Goal: Task Accomplishment & Management: Manage account settings

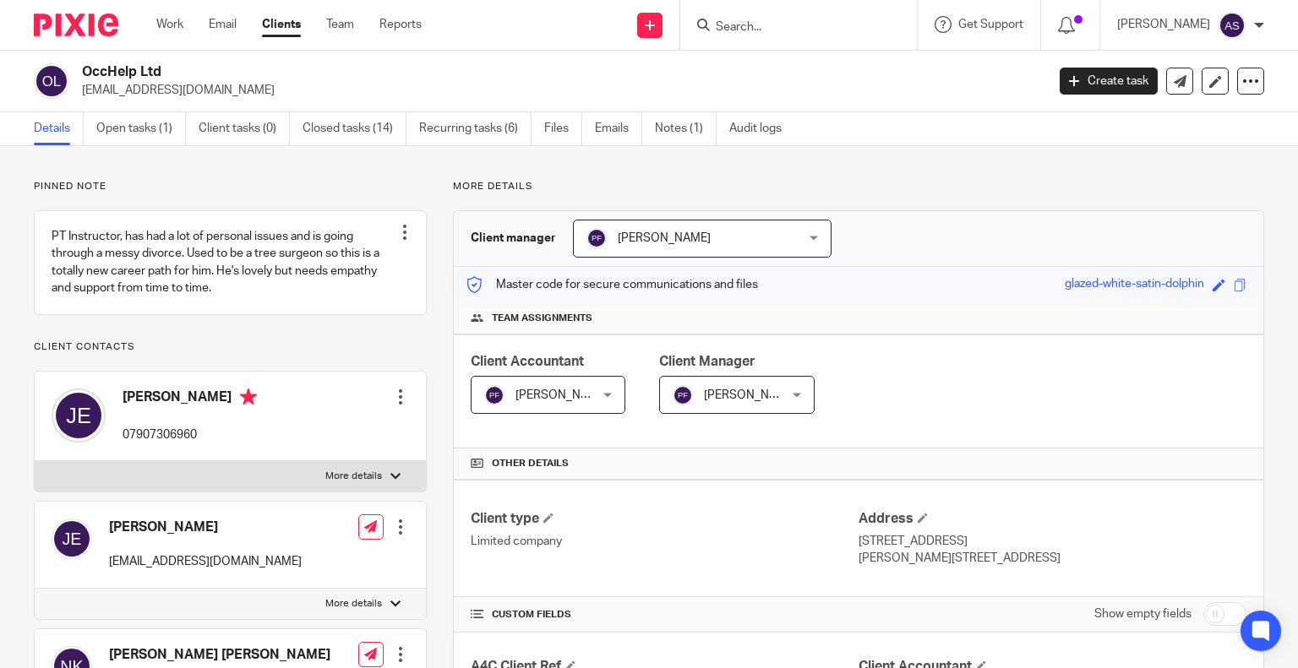
click at [236, 68] on h2 "OccHelp Ltd" at bounding box center [463, 72] width 762 height 18
click at [150, 129] on link "Open tasks (1)" at bounding box center [141, 128] width 90 height 33
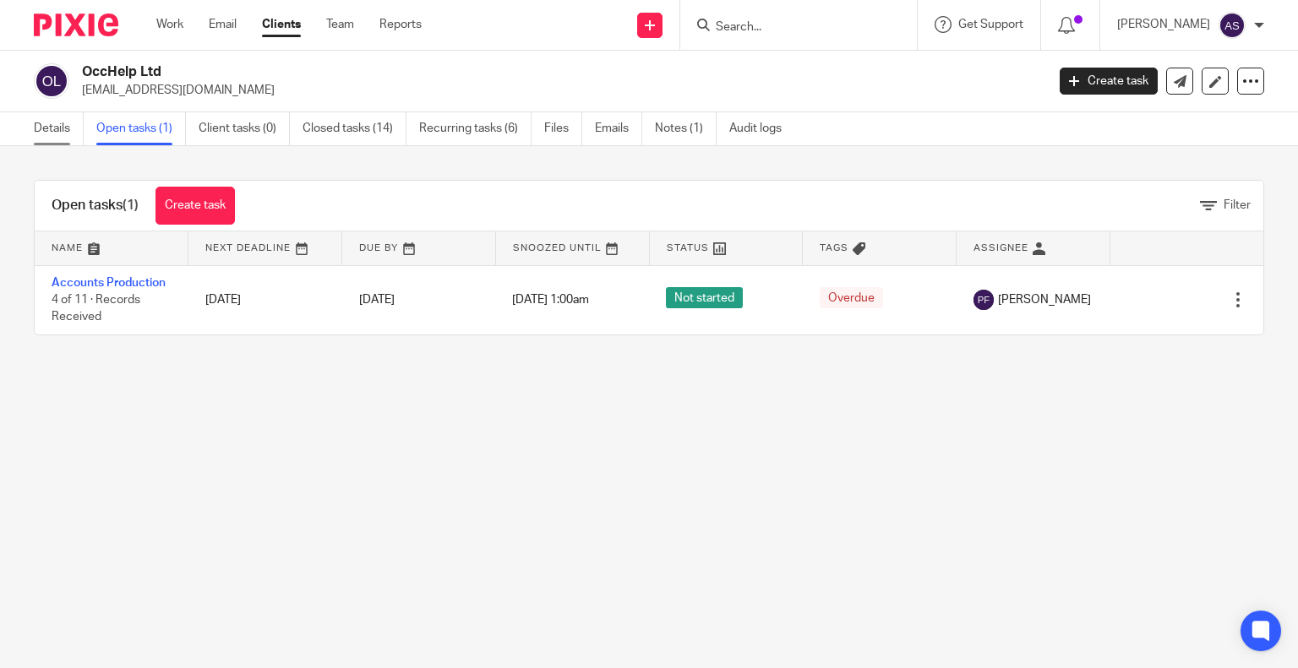
click at [54, 122] on link "Details" at bounding box center [59, 128] width 50 height 33
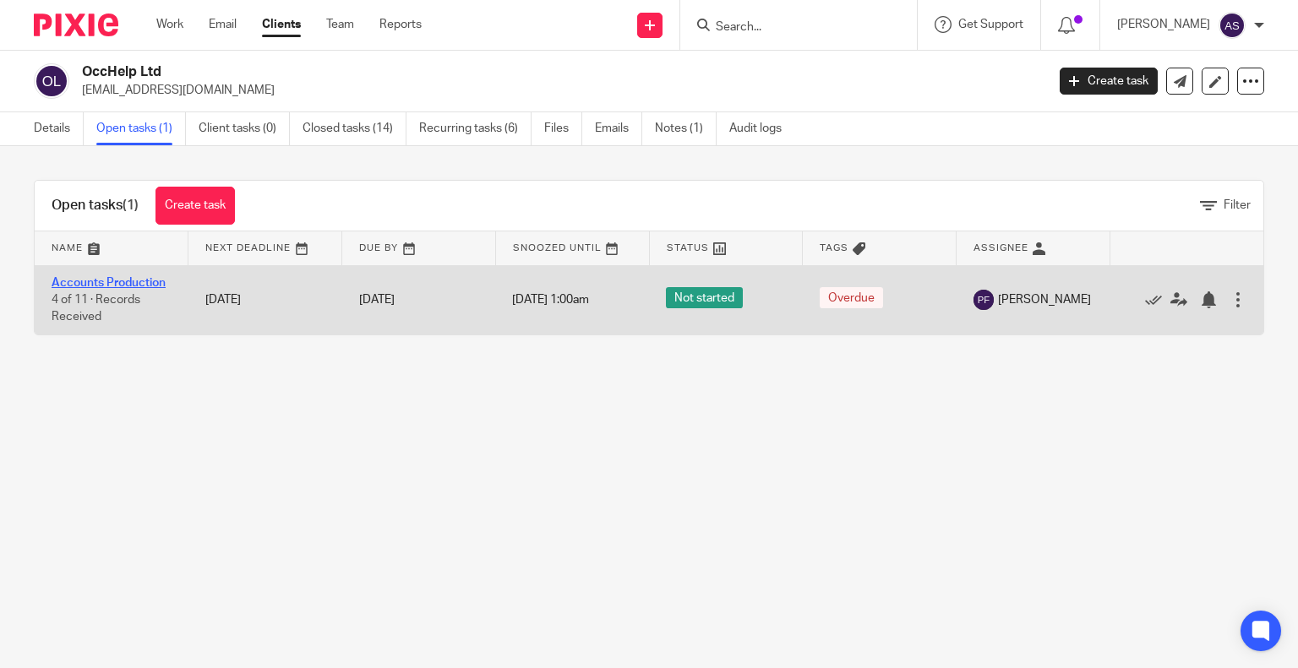
click at [122, 282] on link "Accounts Production" at bounding box center [109, 283] width 114 height 12
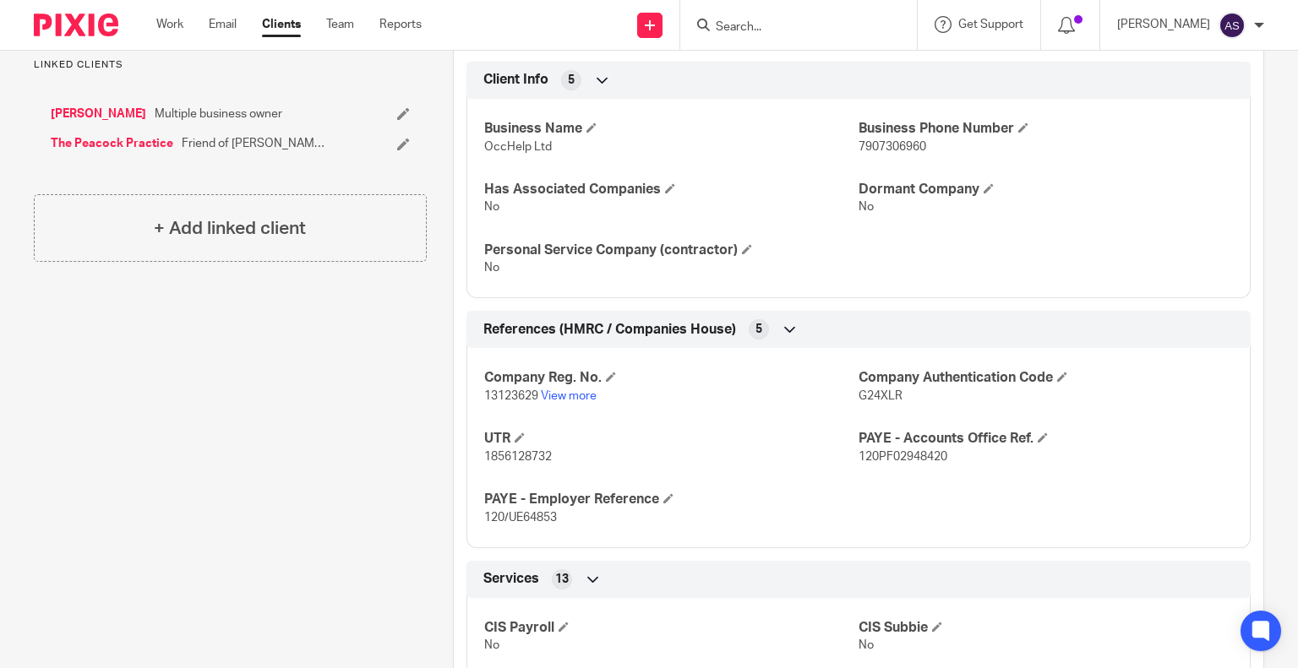
scroll to position [930, 0]
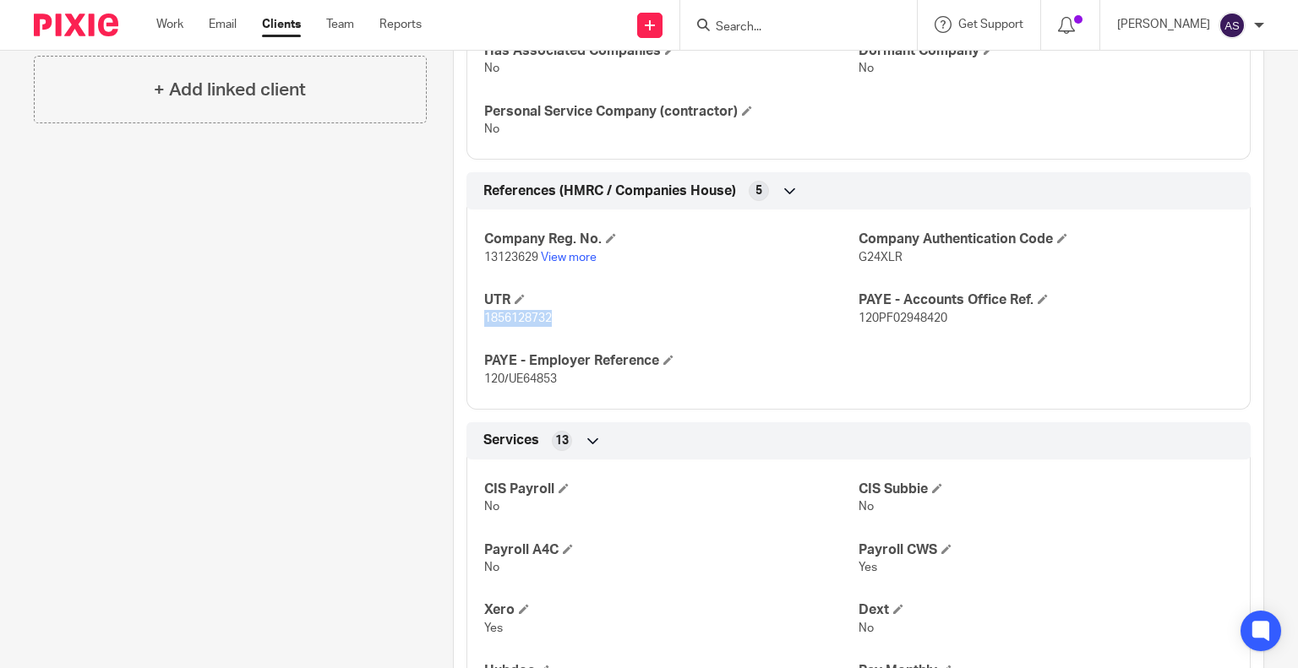
drag, startPoint x: 477, startPoint y: 317, endPoint x: 564, endPoint y: 321, distance: 87.1
click at [573, 321] on div "Company Reg. No. 13123629 View more Company Authentication Code G24XLR UTR 1856…" at bounding box center [858, 303] width 784 height 212
copy span "1856128732"
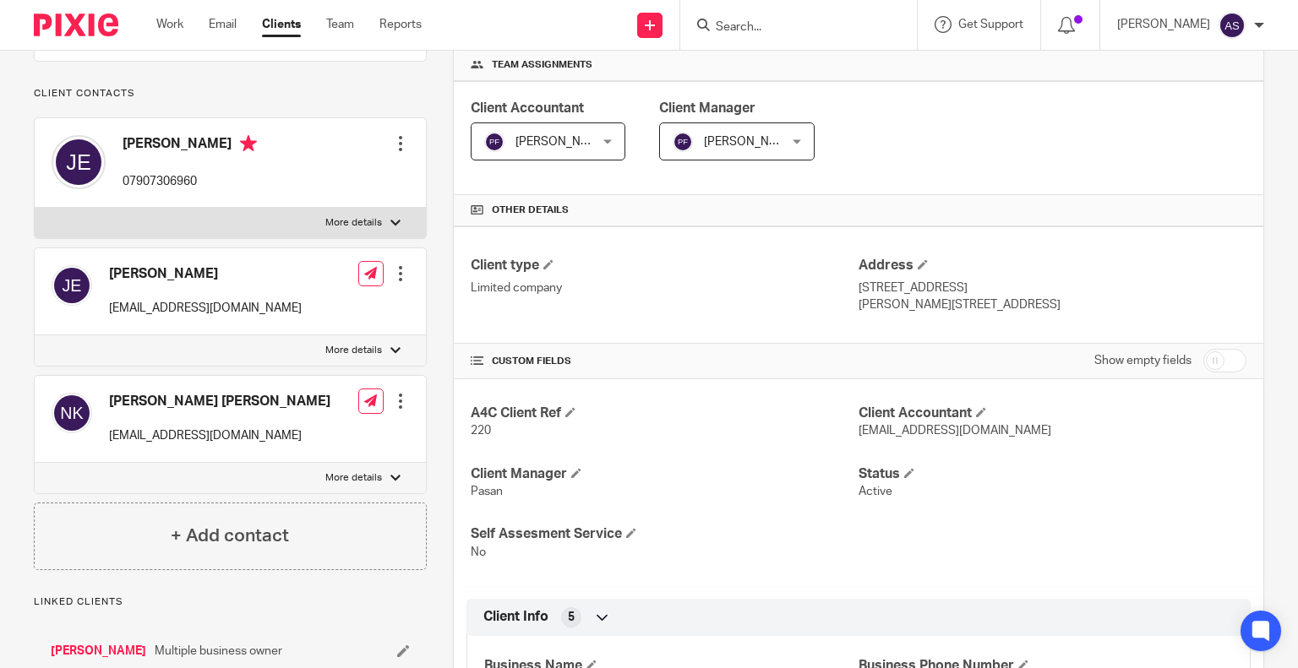
scroll to position [169, 0]
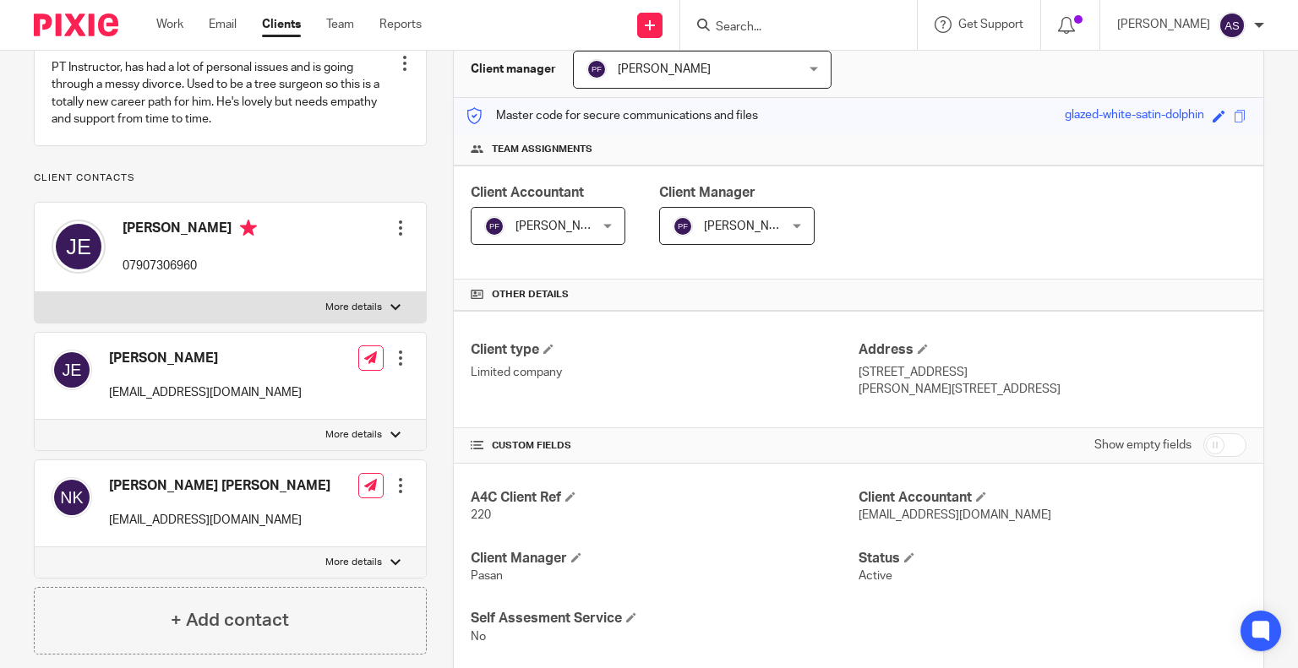
drag, startPoint x: 121, startPoint y: 244, endPoint x: 219, endPoint y: 244, distance: 98.0
click at [219, 244] on div "Jay Emmerson 07907306960" at bounding box center [154, 247] width 205 height 72
copy h4 "[PERSON_NAME]"
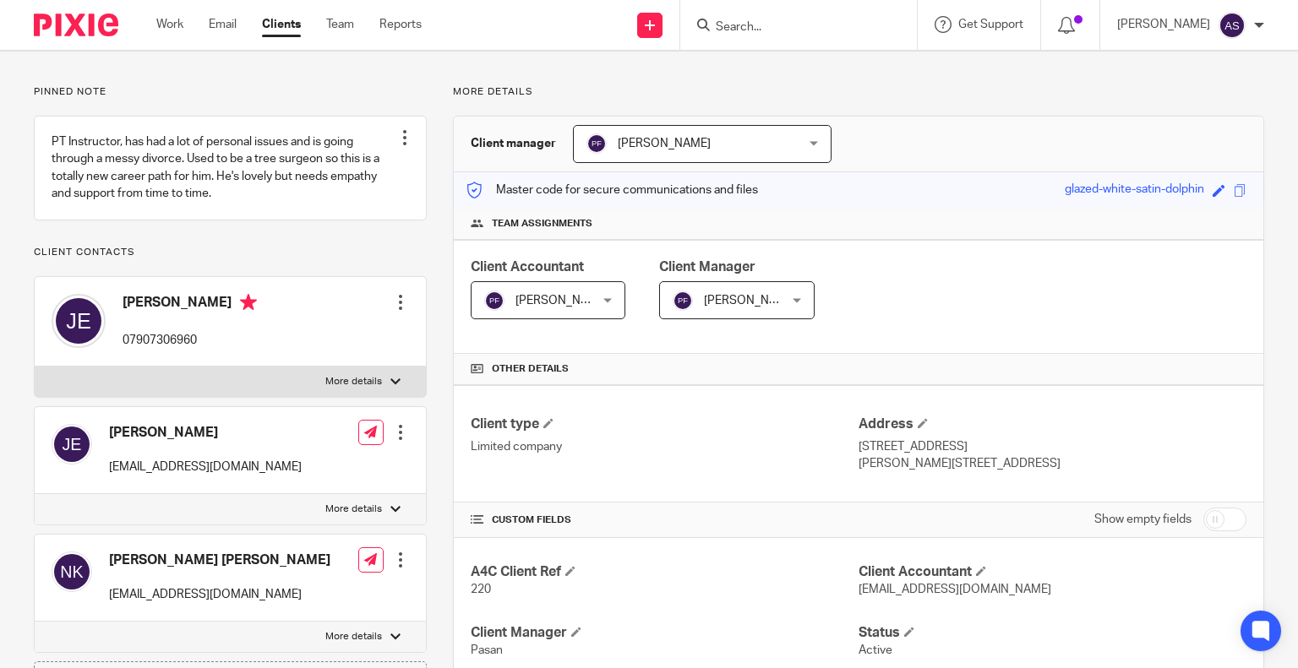
scroll to position [0, 0]
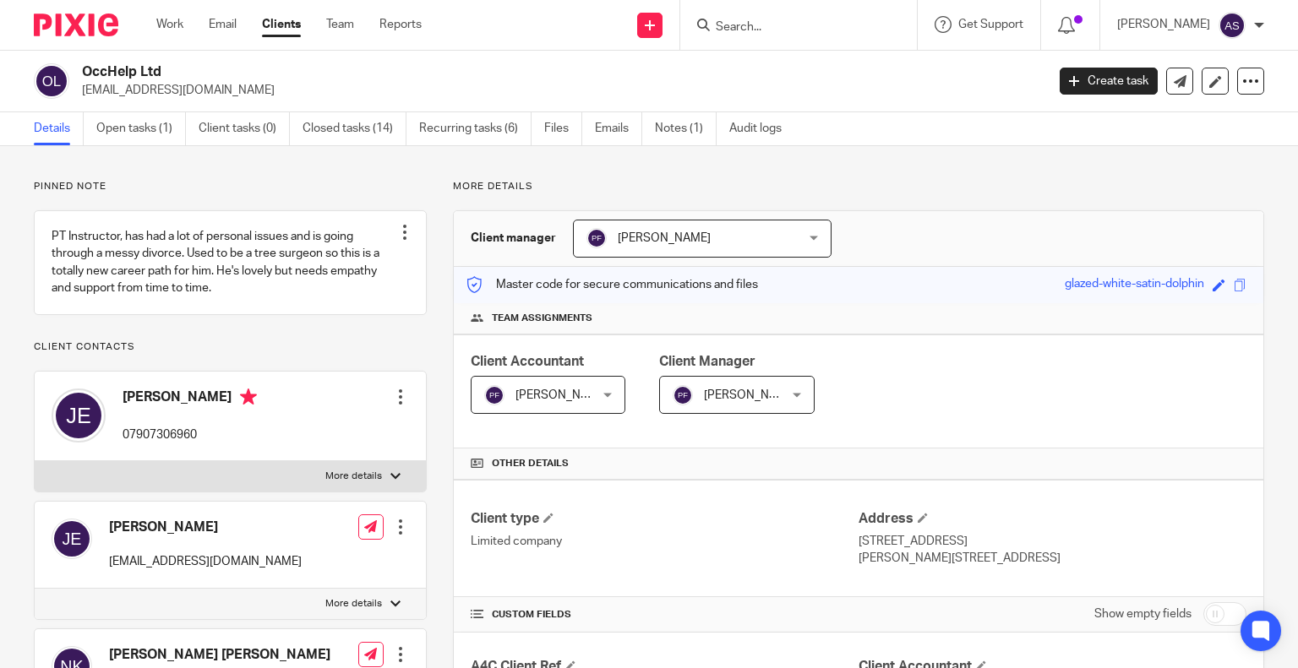
click at [267, 85] on p "[EMAIL_ADDRESS][DOMAIN_NAME]" at bounding box center [558, 90] width 952 height 17
drag, startPoint x: 81, startPoint y: 90, endPoint x: 311, endPoint y: 93, distance: 229.9
click at [311, 93] on div "OccHelp Ltd info@thehealthhub.online" at bounding box center [534, 80] width 1001 height 35
copy p "[EMAIL_ADDRESS][DOMAIN_NAME]"
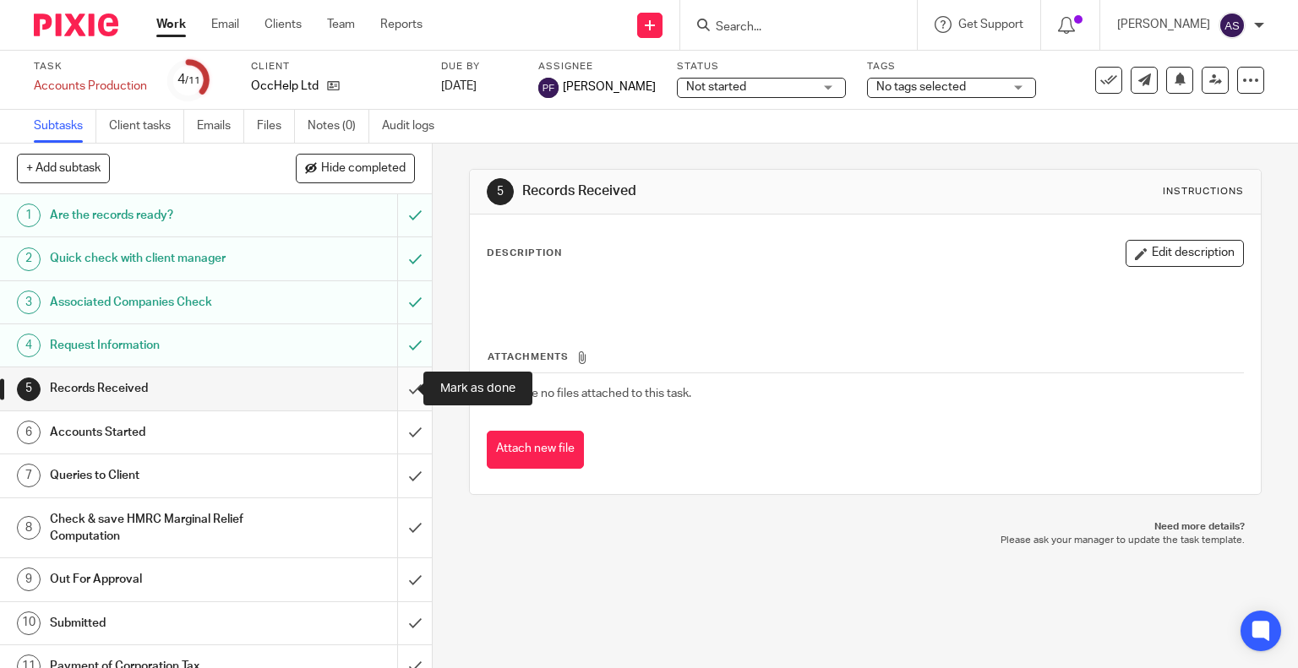
click at [398, 388] on input "submit" at bounding box center [216, 389] width 432 height 42
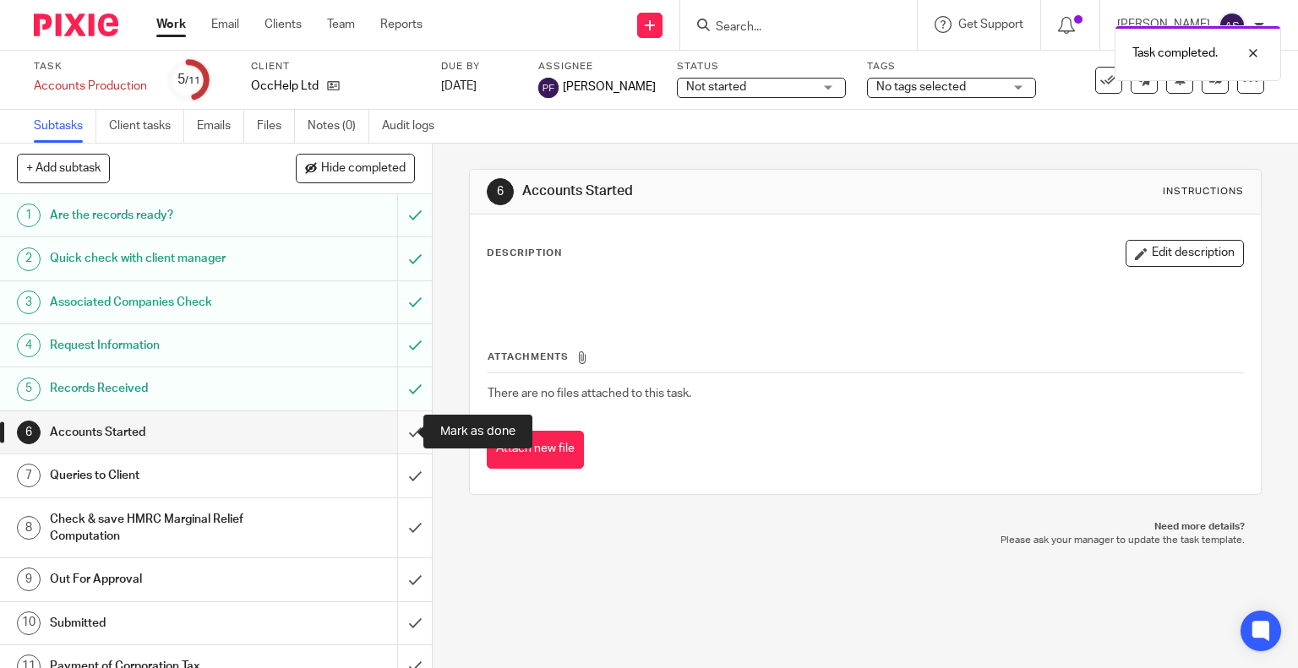
click at [395, 430] on input "submit" at bounding box center [216, 433] width 432 height 42
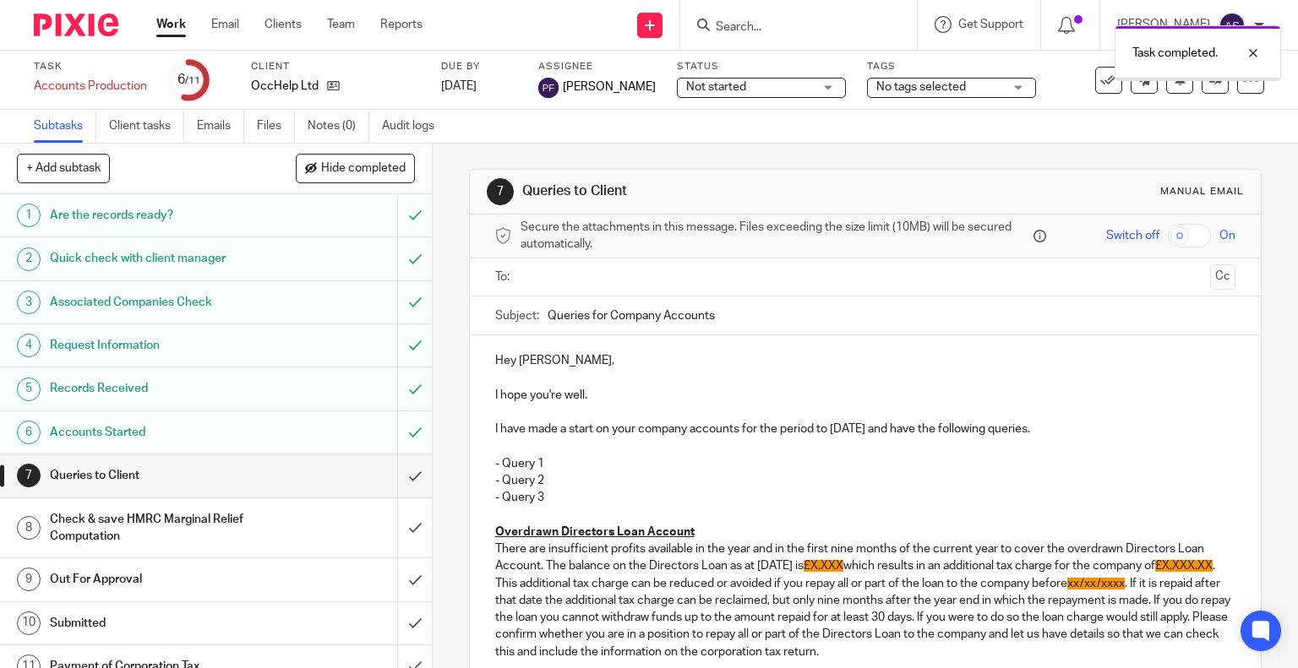
scroll to position [18, 0]
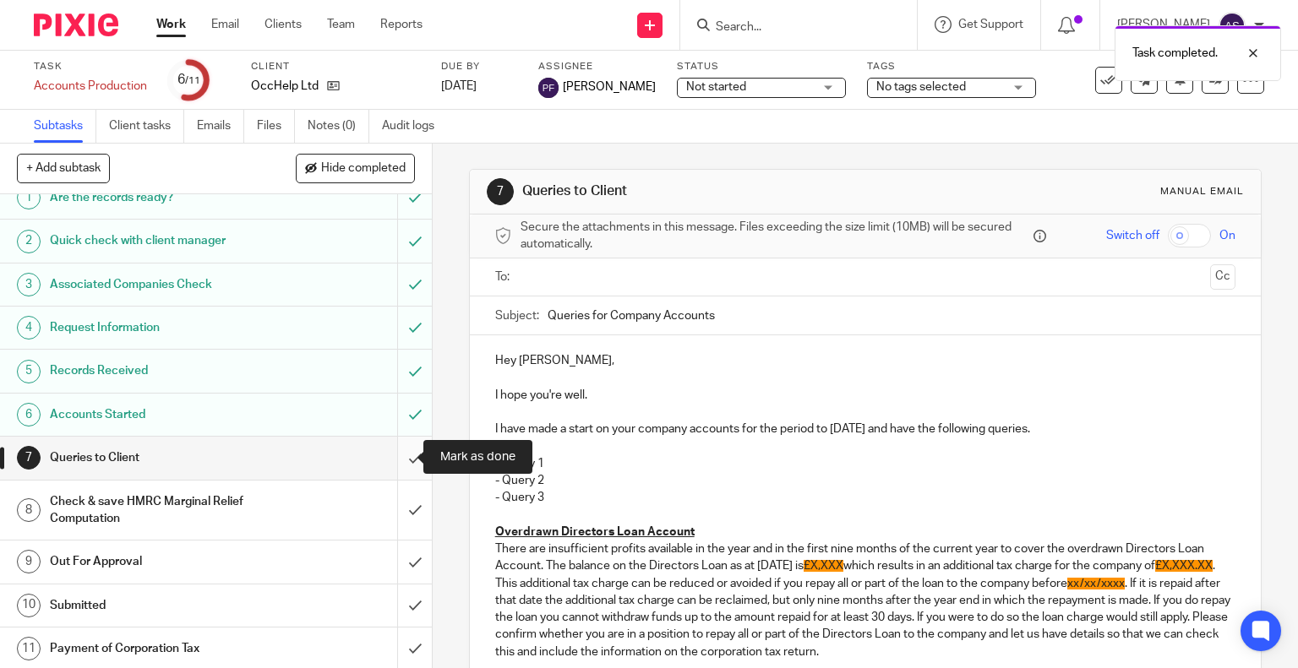
click at [389, 456] on input "submit" at bounding box center [216, 458] width 432 height 42
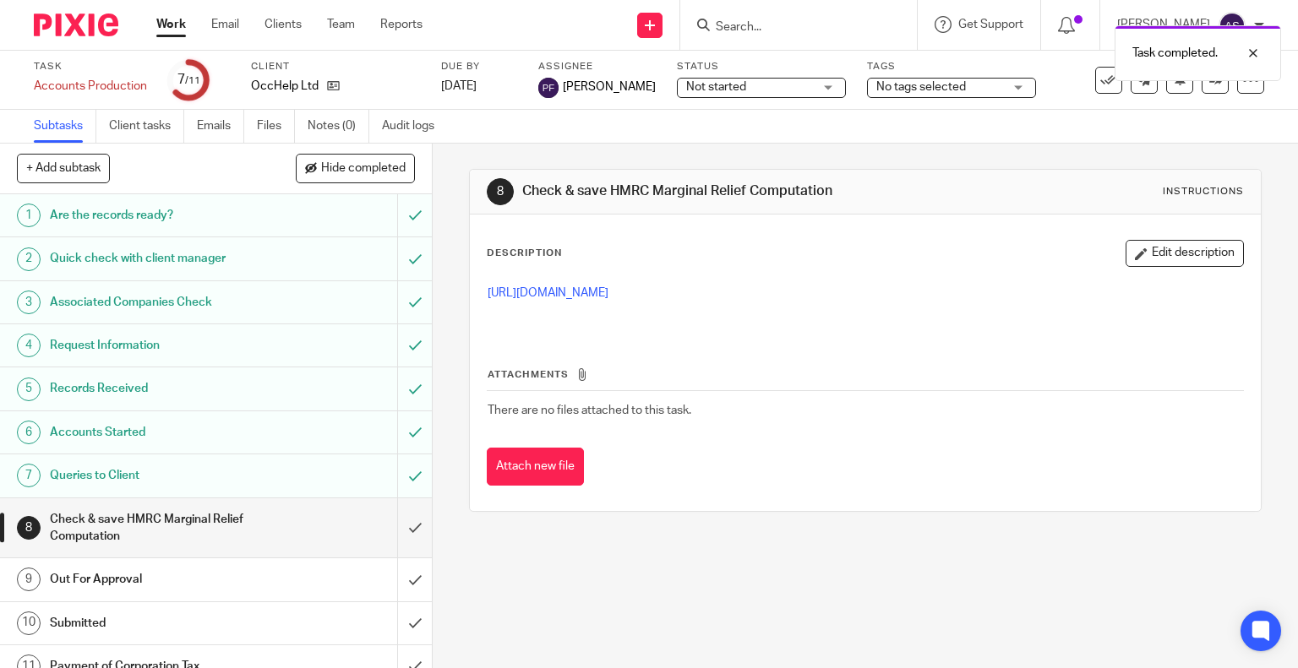
scroll to position [18, 0]
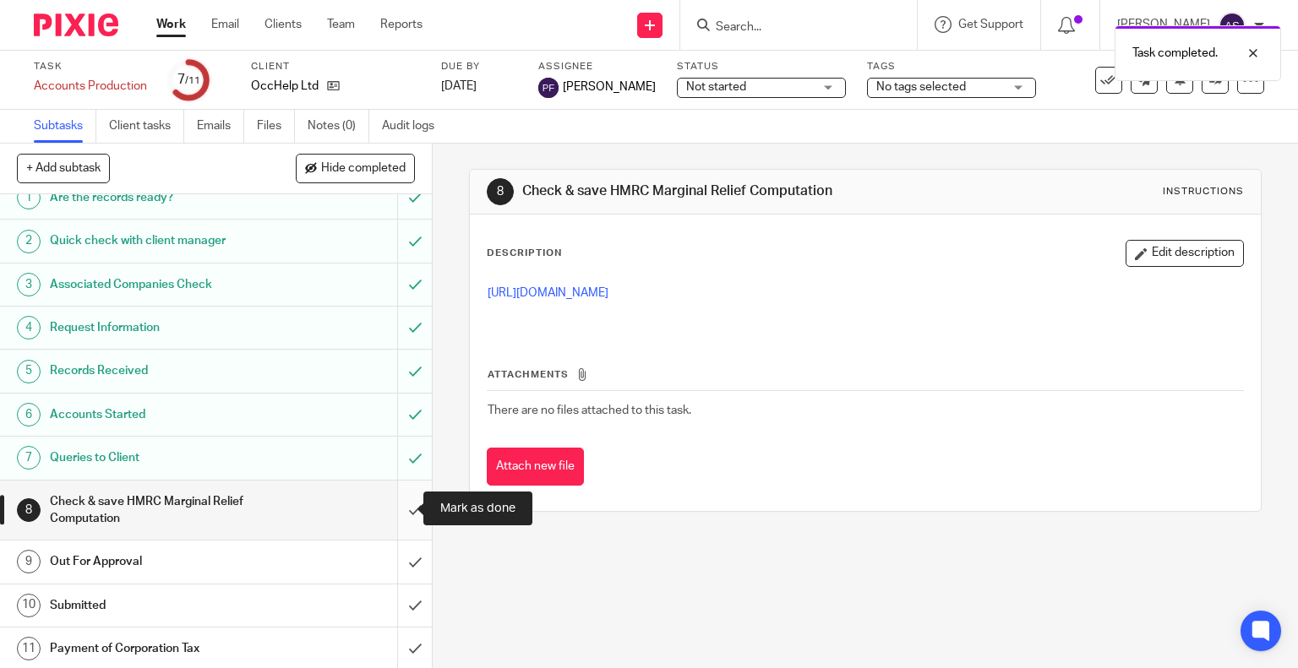
click at [393, 509] on input "submit" at bounding box center [216, 511] width 432 height 60
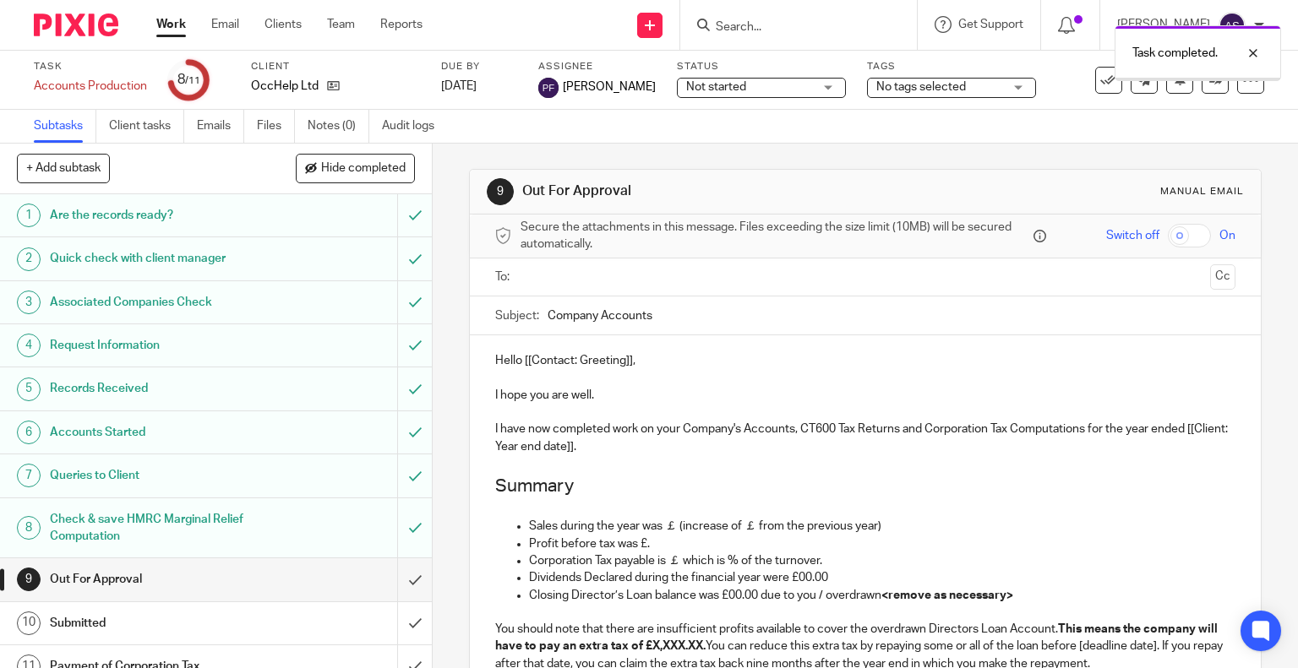
scroll to position [18, 0]
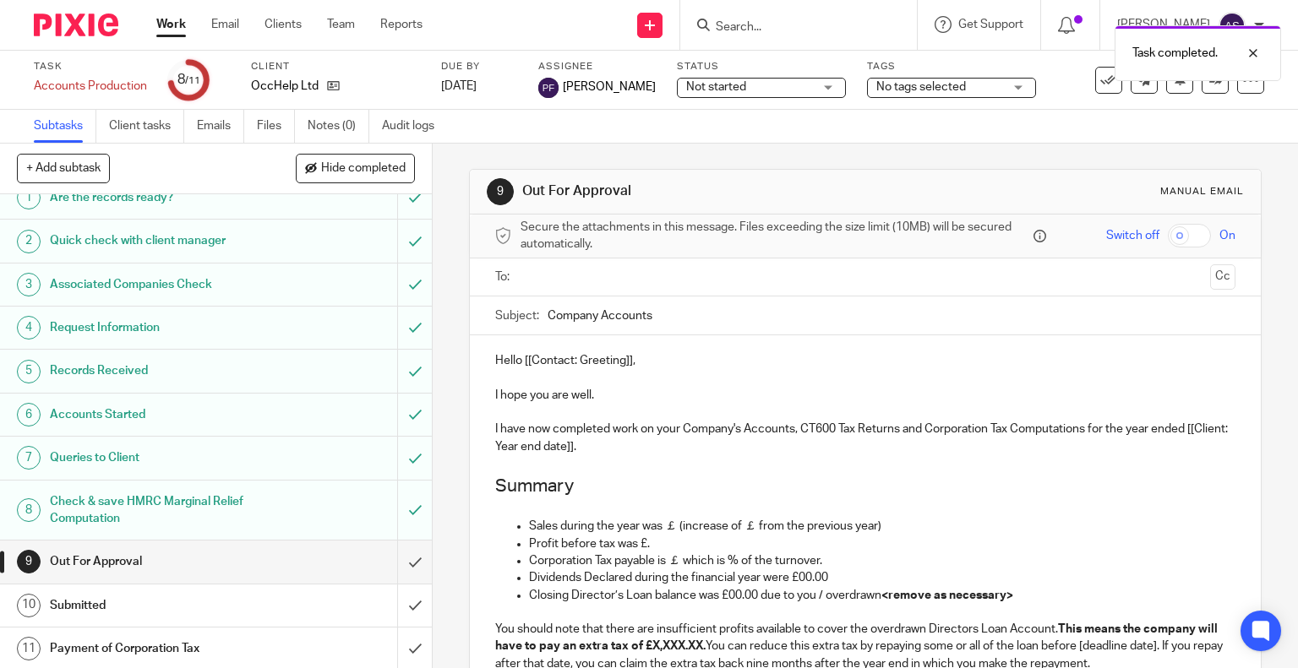
click at [117, 570] on h1 "Out For Approval" at bounding box center [160, 561] width 221 height 25
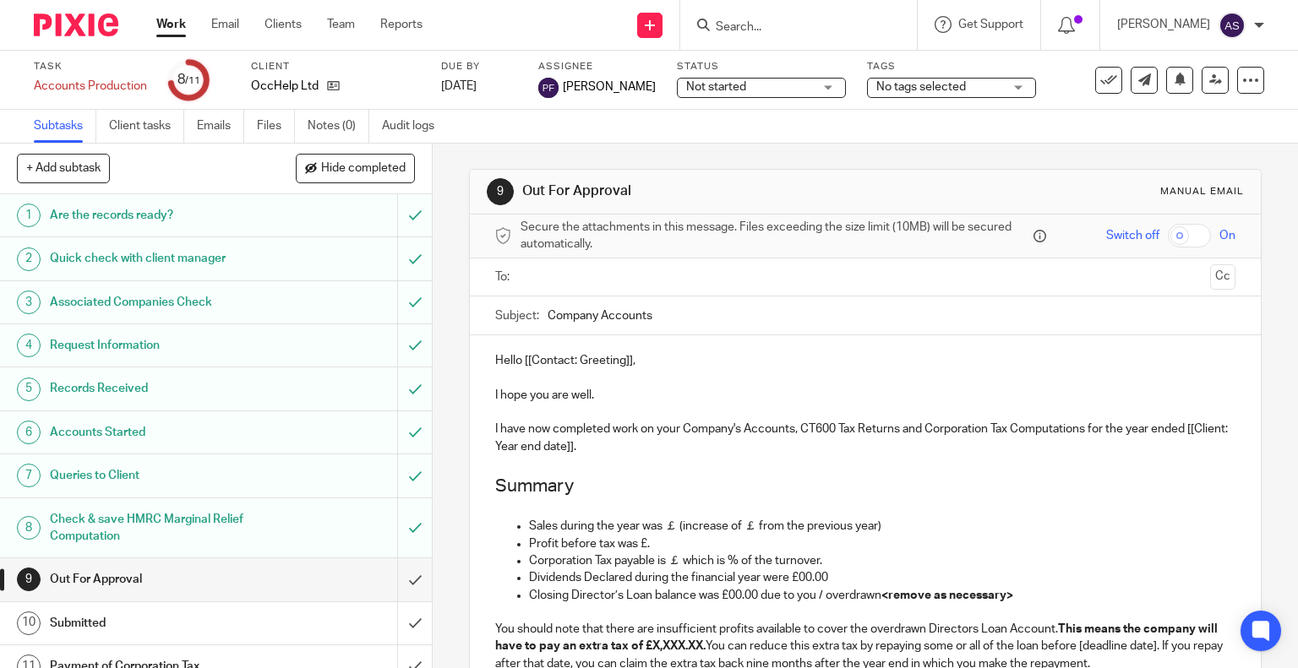
drag, startPoint x: 669, startPoint y: 503, endPoint x: 480, endPoint y: 357, distance: 239.2
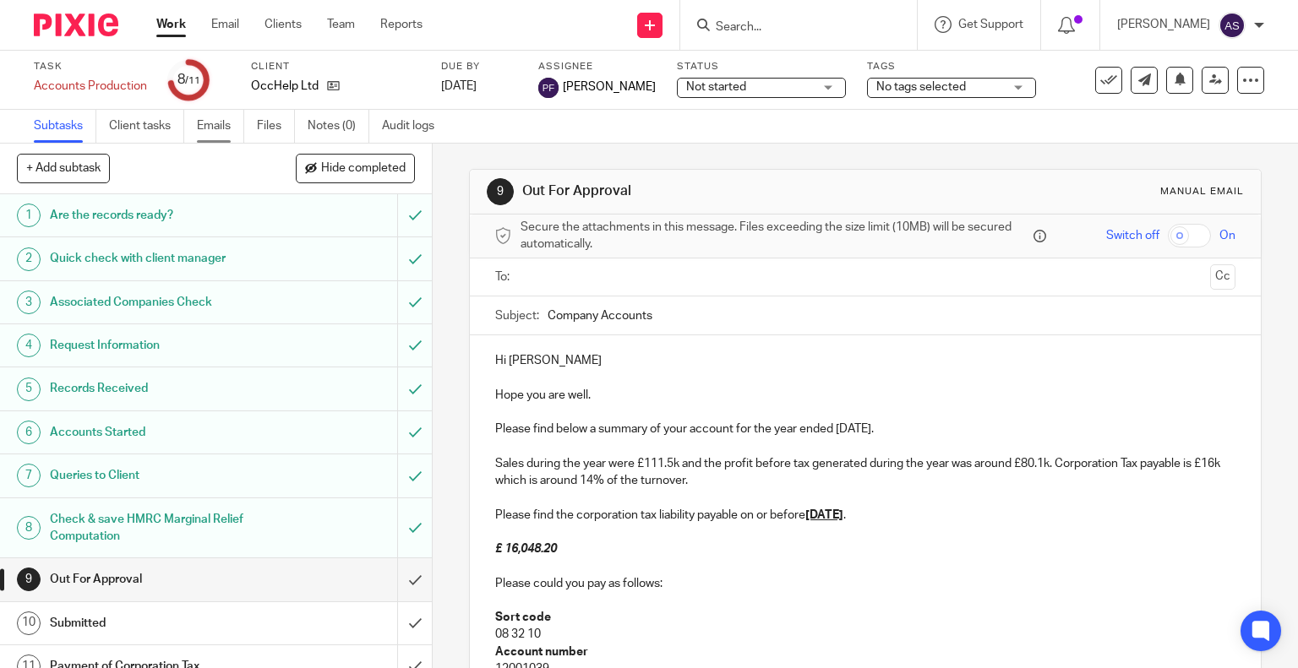
click at [215, 128] on link "Emails" at bounding box center [220, 126] width 47 height 33
click at [554, 358] on p "Hi [PERSON_NAME]" at bounding box center [865, 360] width 741 height 17
drag, startPoint x: 833, startPoint y: 427, endPoint x: 909, endPoint y: 426, distance: 76.1
click at [909, 426] on p "Please find below a summary of your account for the year ended 31st Mar 2019." at bounding box center [865, 429] width 741 height 17
drag, startPoint x: 641, startPoint y: 462, endPoint x: 668, endPoint y: 462, distance: 27.9
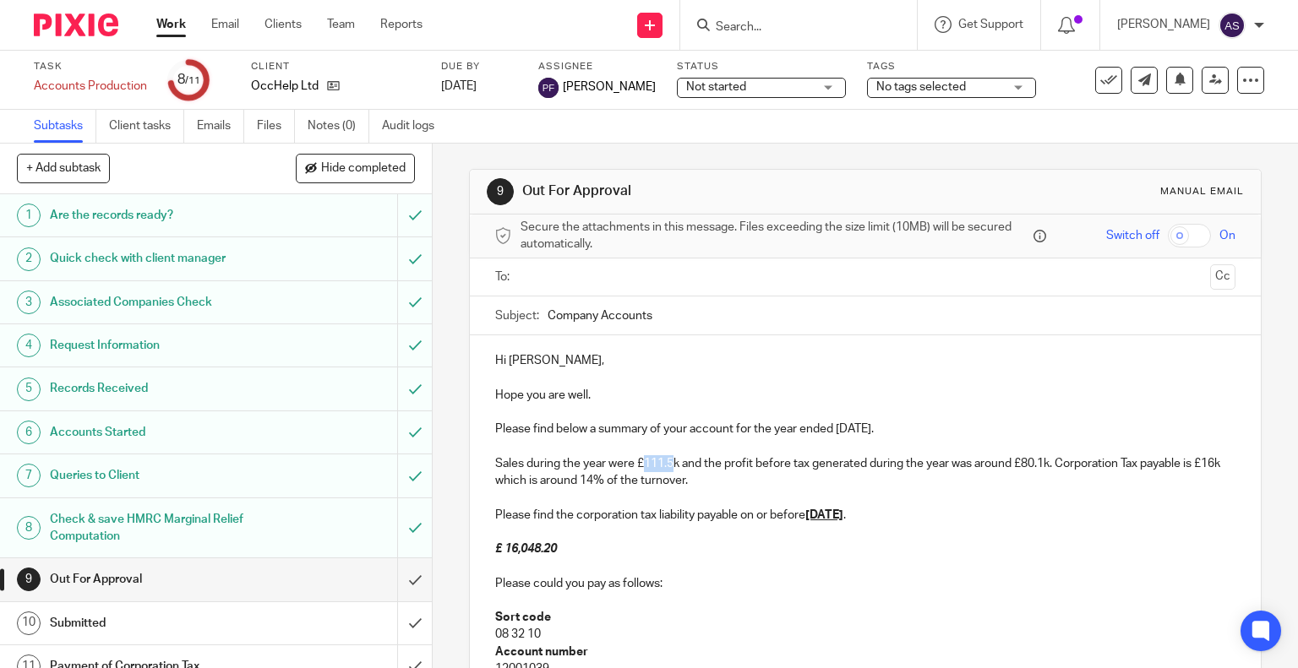
click at [668, 462] on p "Sales during the year were £111.5k and the profit before tax generated during t…" at bounding box center [865, 473] width 741 height 35
drag, startPoint x: 1002, startPoint y: 461, endPoint x: 1025, endPoint y: 466, distance: 23.2
click at [1025, 466] on p "Sales during the year were £42k and the profit before tax generated during the …" at bounding box center [865, 473] width 741 height 35
click at [1190, 462] on p "Sales during the year were £42k and the profit before tax generated during the …" at bounding box center [865, 473] width 741 height 35
click at [1193, 465] on p "Sales during the year were £42k and the profit before tax generated during the …" at bounding box center [865, 473] width 741 height 35
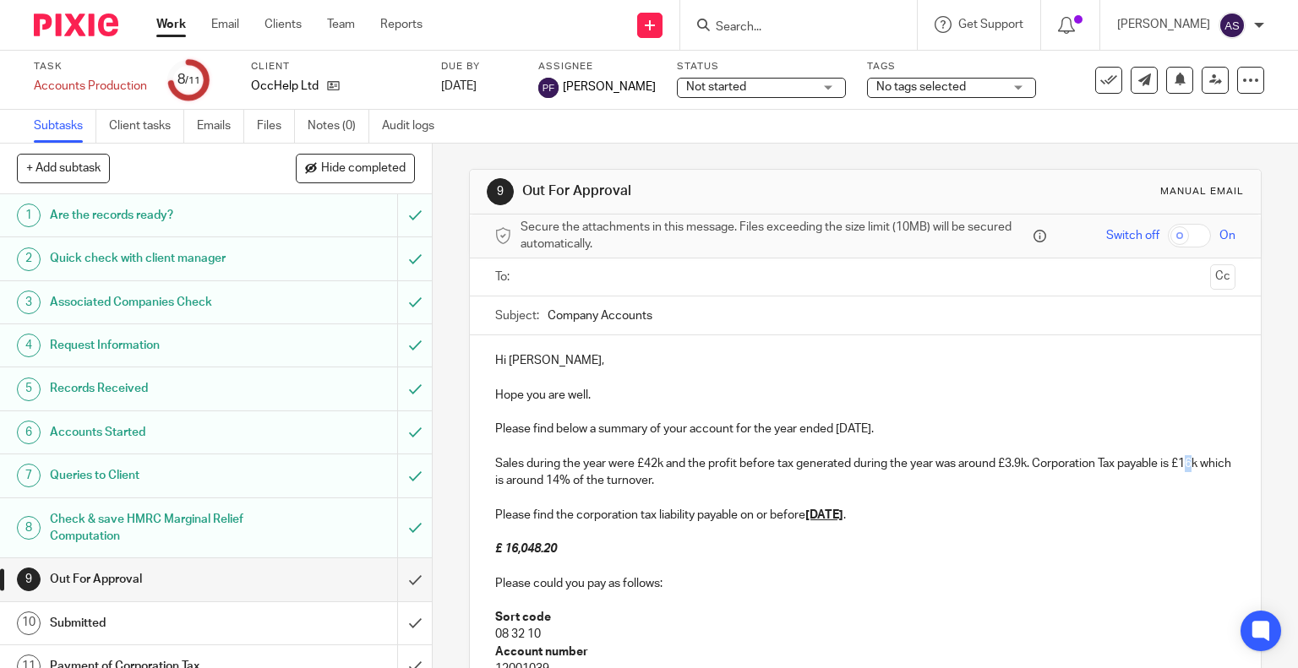
click at [1194, 466] on p "Sales during the year were £42k and the profit before tax generated during the …" at bounding box center [865, 473] width 741 height 35
click at [1187, 466] on p "Sales during the year were £42k and the profit before tax generated during the …" at bounding box center [865, 473] width 741 height 35
drag, startPoint x: 1183, startPoint y: 464, endPoint x: 1192, endPoint y: 466, distance: 8.6
click at [1192, 466] on p "Sales during the year were £42k and the profit before tax generated during the …" at bounding box center [865, 473] width 741 height 35
click at [1203, 467] on p "Sales during the year were £42k and the profit before tax generated during the …" at bounding box center [865, 473] width 741 height 35
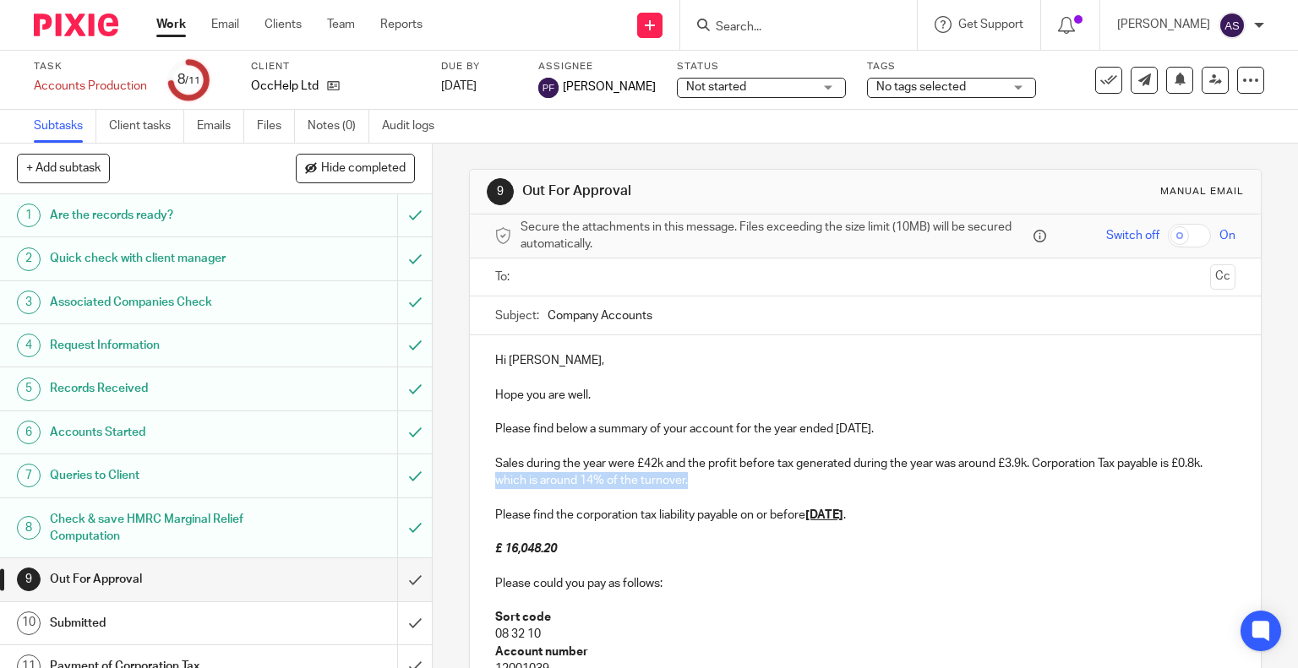
drag, startPoint x: 693, startPoint y: 479, endPoint x: 490, endPoint y: 480, distance: 202.8
click at [495, 480] on p "Sales during the year were £42k and the profit before tax generated during the …" at bounding box center [865, 473] width 741 height 35
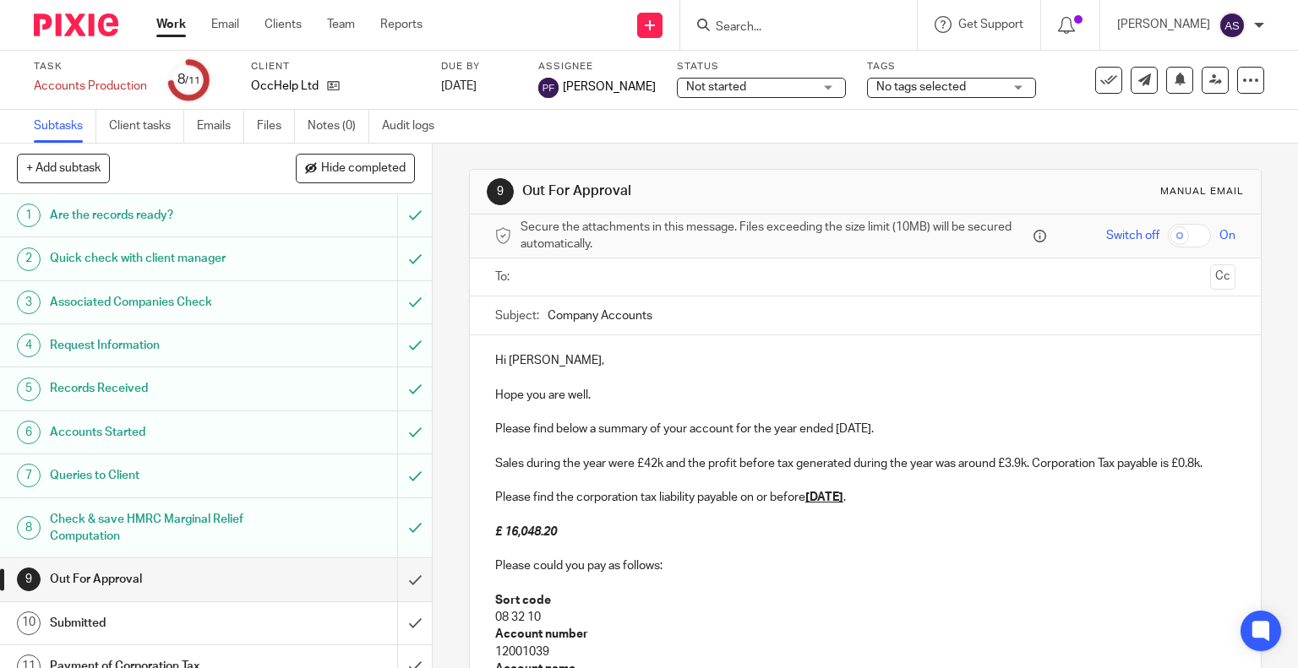
drag, startPoint x: 808, startPoint y: 498, endPoint x: 886, endPoint y: 492, distance: 78.0
click at [886, 492] on p "Please find the corporation tax liability payable on or before 31st Dec 2020 ." at bounding box center [865, 497] width 741 height 17
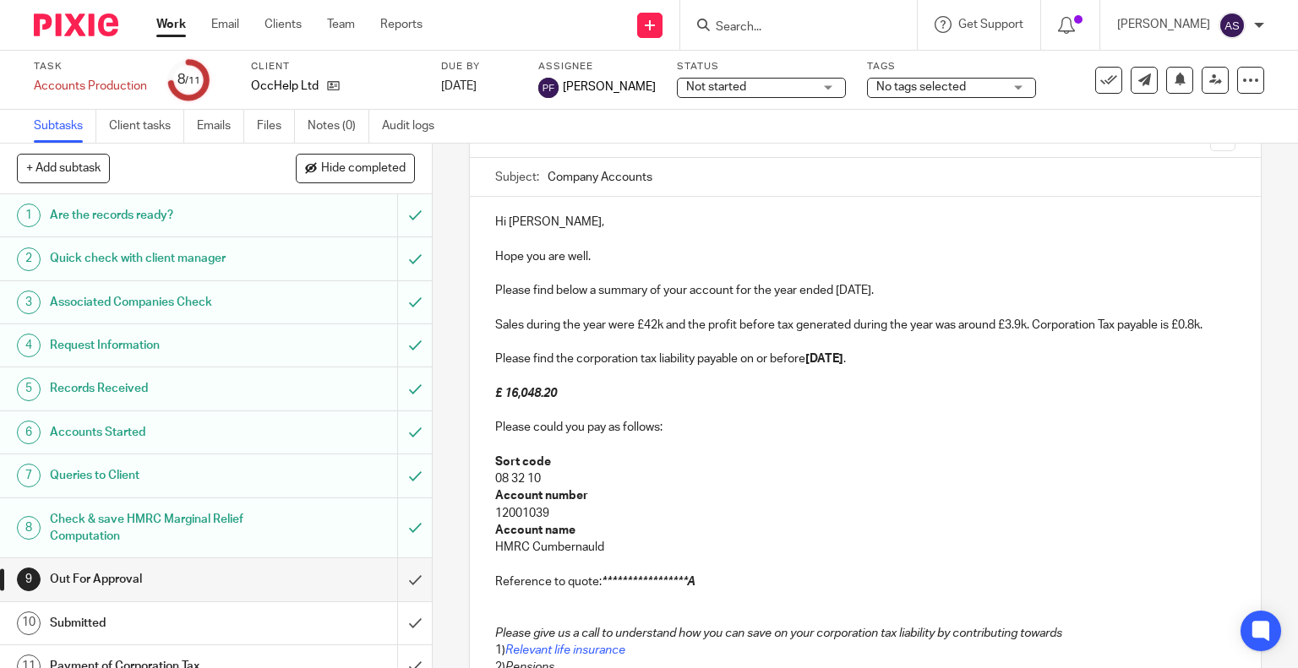
scroll to position [147, 0]
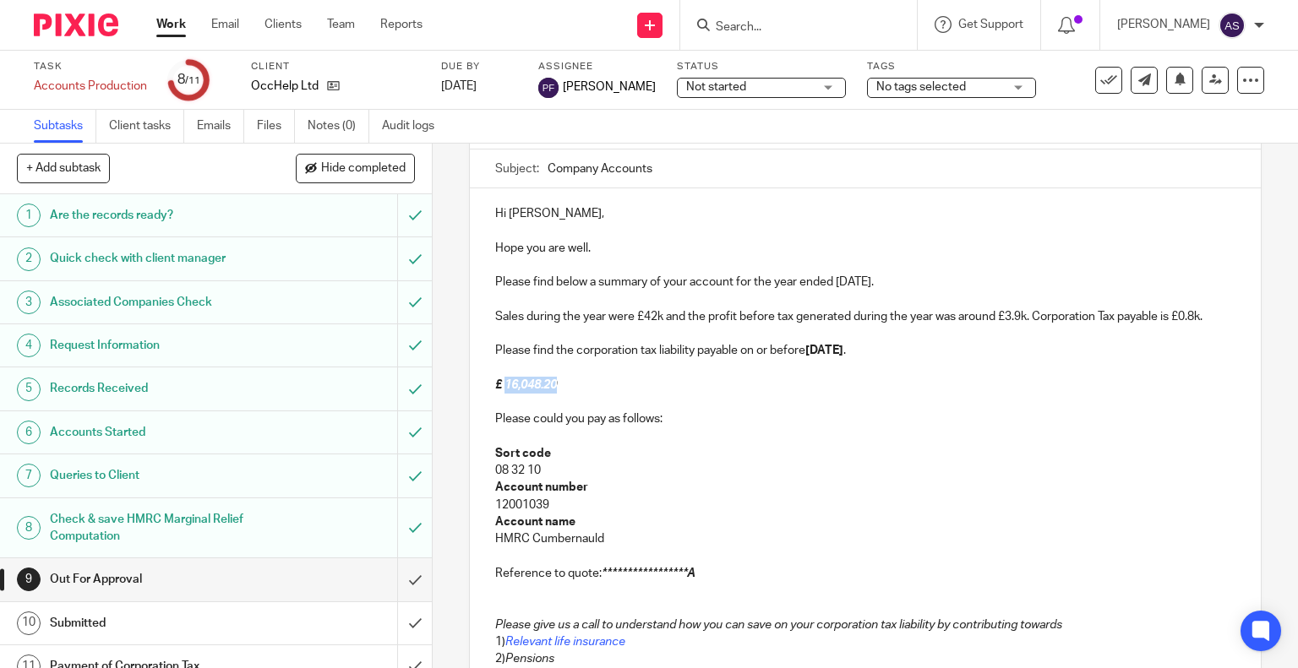
drag, startPoint x: 554, startPoint y: 384, endPoint x: 501, endPoint y: 386, distance: 53.3
click at [501, 386] on p "£ 16,048.20" at bounding box center [865, 385] width 741 height 17
drag, startPoint x: 548, startPoint y: 385, endPoint x: 499, endPoint y: 385, distance: 48.2
click at [499, 385] on p "£ 799.52" at bounding box center [865, 385] width 741 height 17
click at [581, 406] on p at bounding box center [865, 402] width 741 height 17
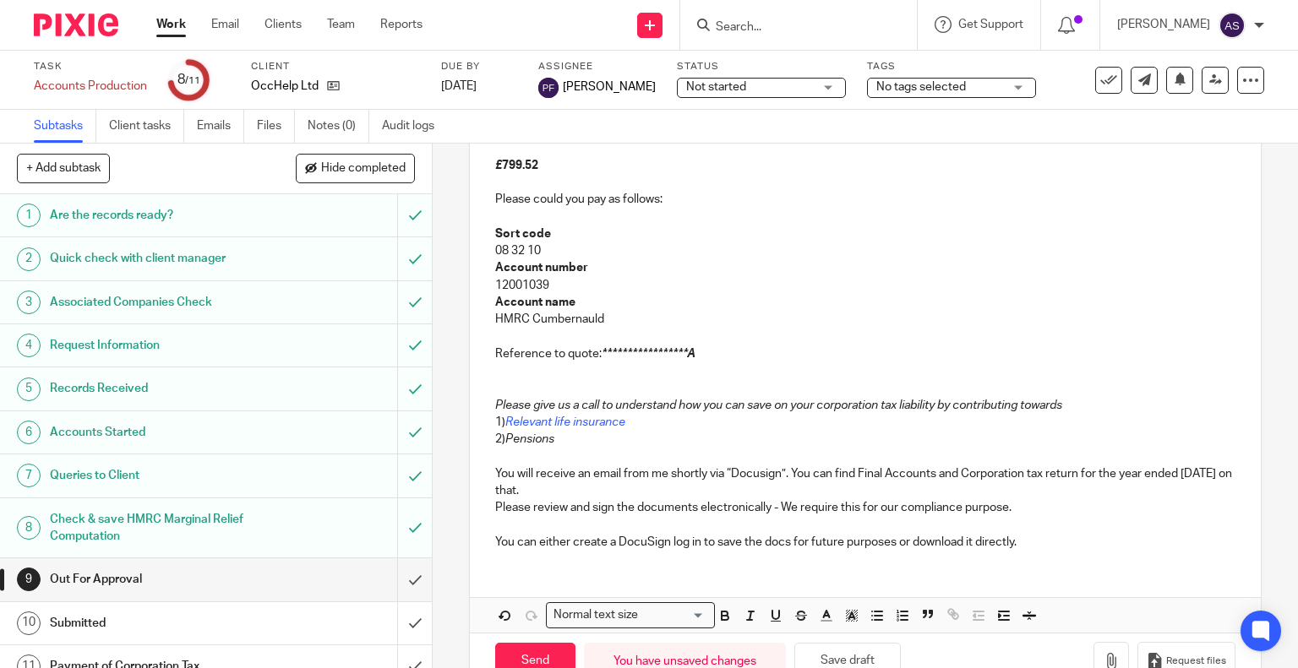
scroll to position [387, 0]
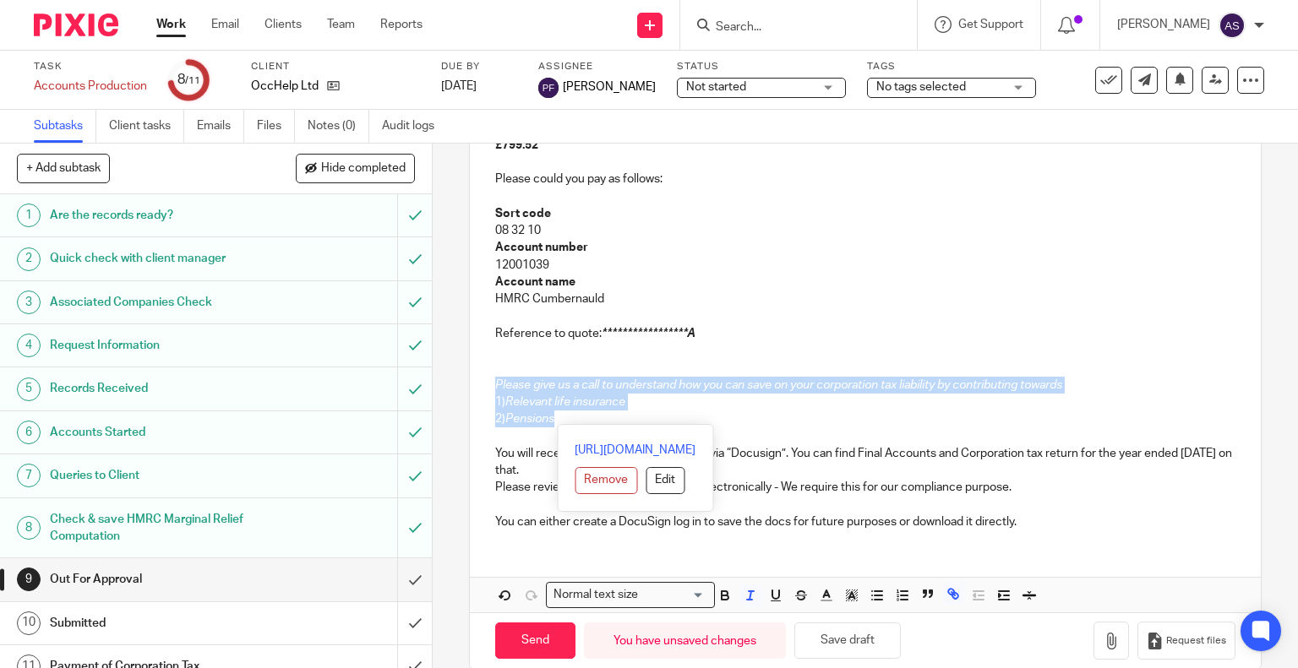
drag, startPoint x: 574, startPoint y: 424, endPoint x: 461, endPoint y: 379, distance: 121.3
click at [461, 379] on div "**********" at bounding box center [865, 406] width 865 height 525
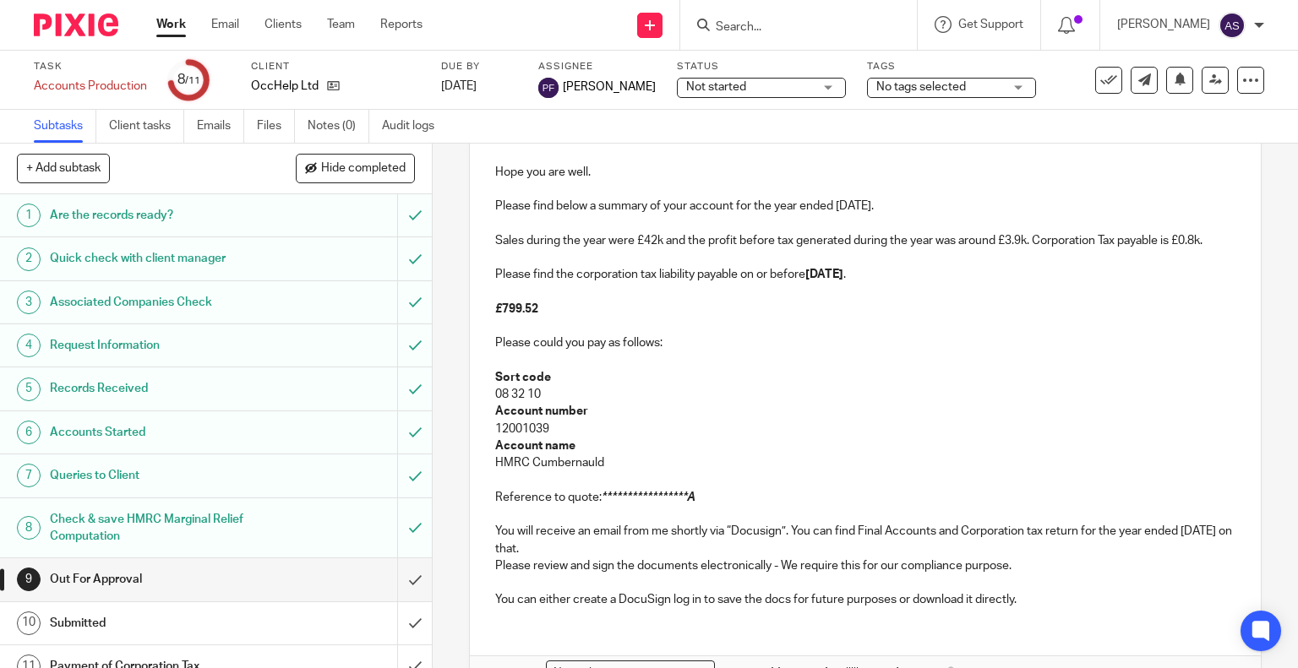
scroll to position [223, 0]
drag, startPoint x: 834, startPoint y: 202, endPoint x: 920, endPoint y: 211, distance: 86.7
click at [920, 211] on p "Please find below a summary of your account for the year ended 31 January 2025." at bounding box center [865, 206] width 741 height 17
copy p "31 January 2025"
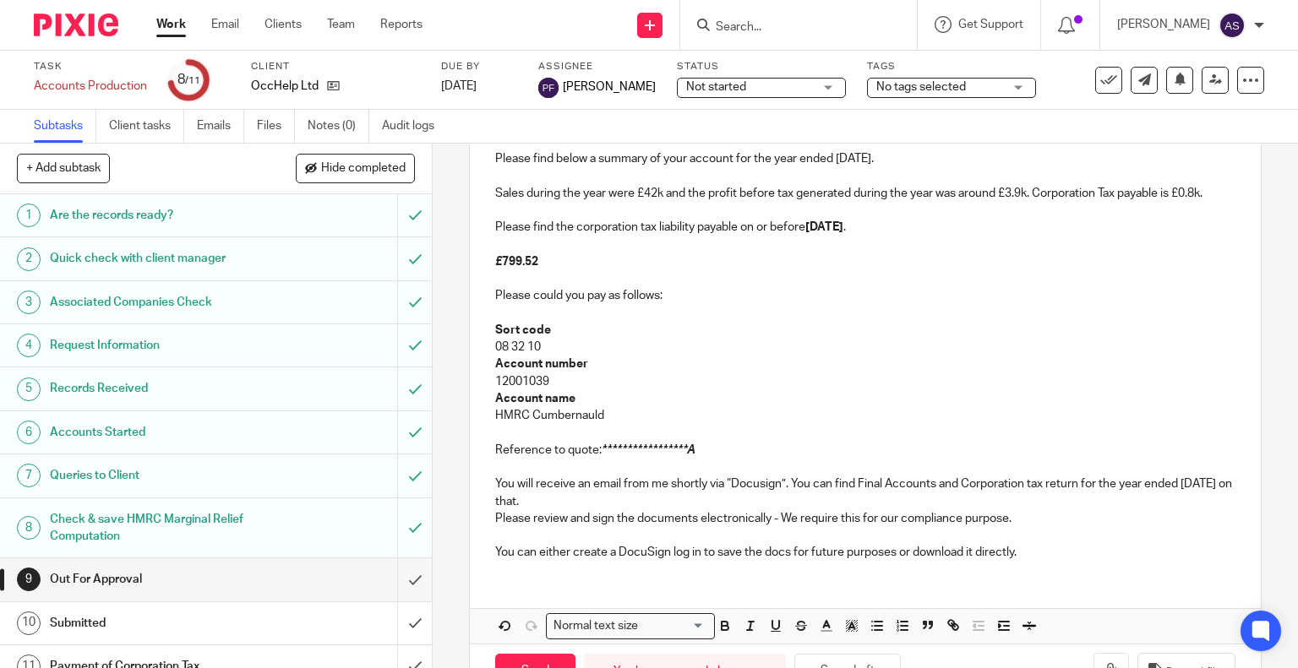
scroll to position [274, 0]
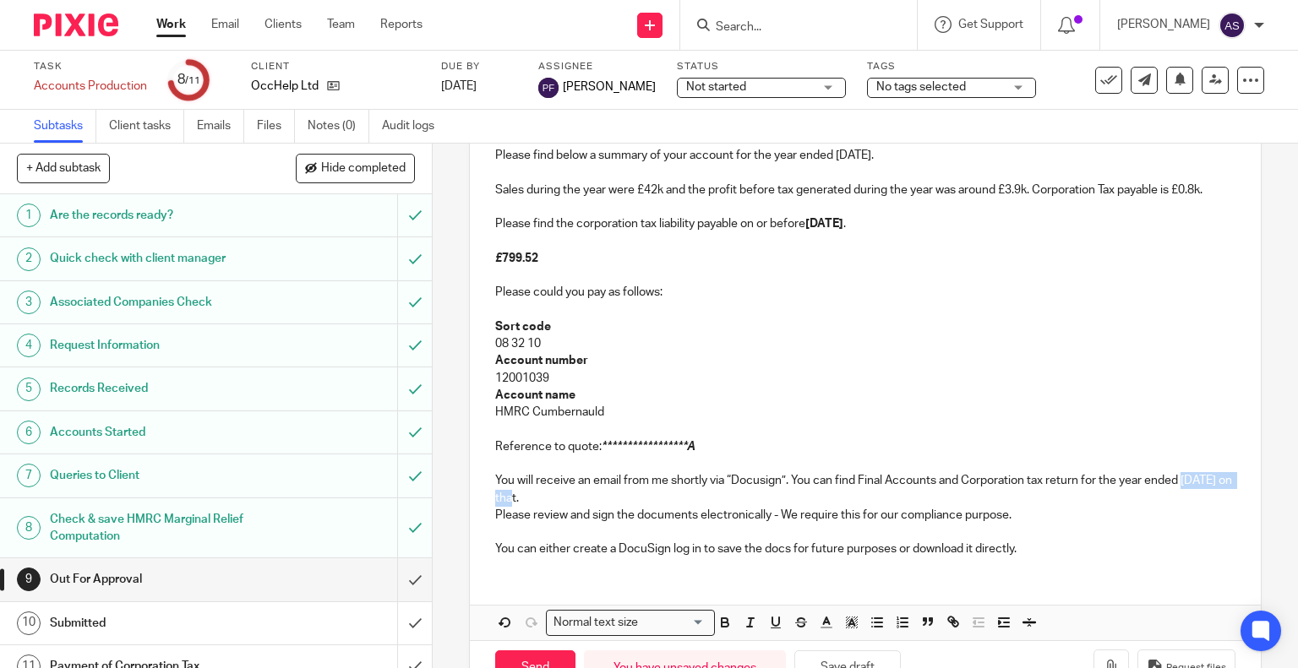
drag, startPoint x: 1181, startPoint y: 483, endPoint x: 537, endPoint y: 503, distance: 643.4
click at [537, 503] on p "You will receive an email from me shortly via “Docusign”. You can find Final Ac…" at bounding box center [865, 489] width 741 height 35
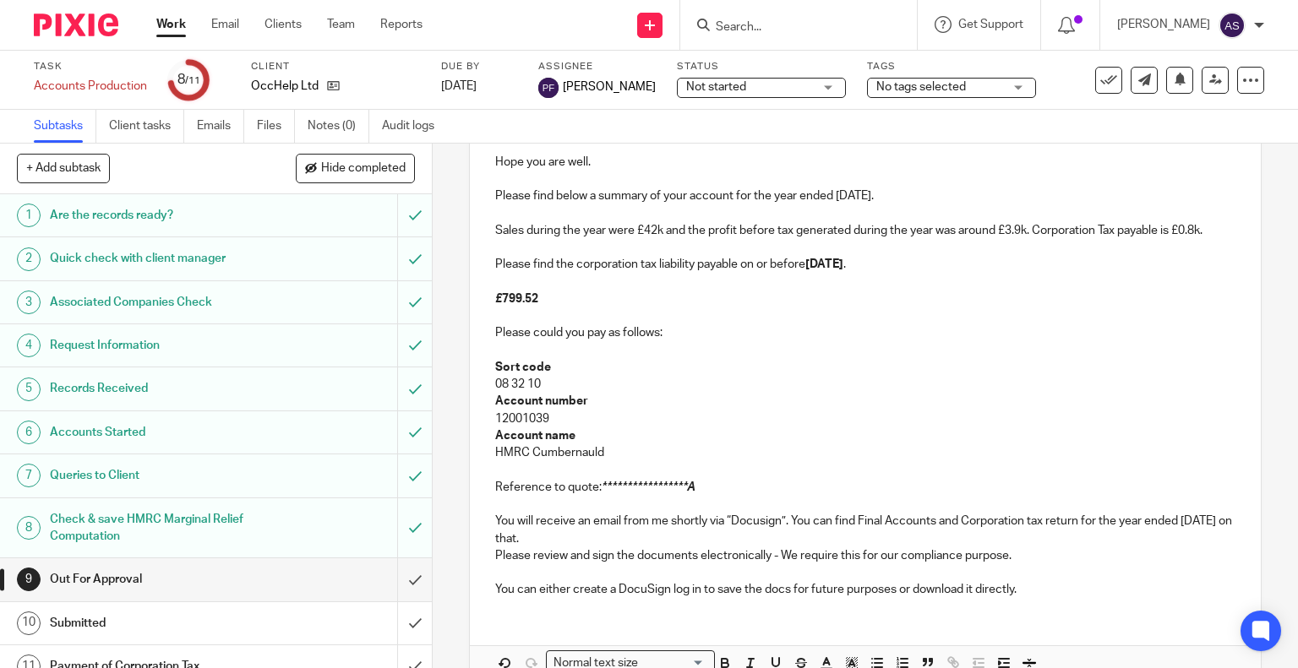
scroll to position [325, 0]
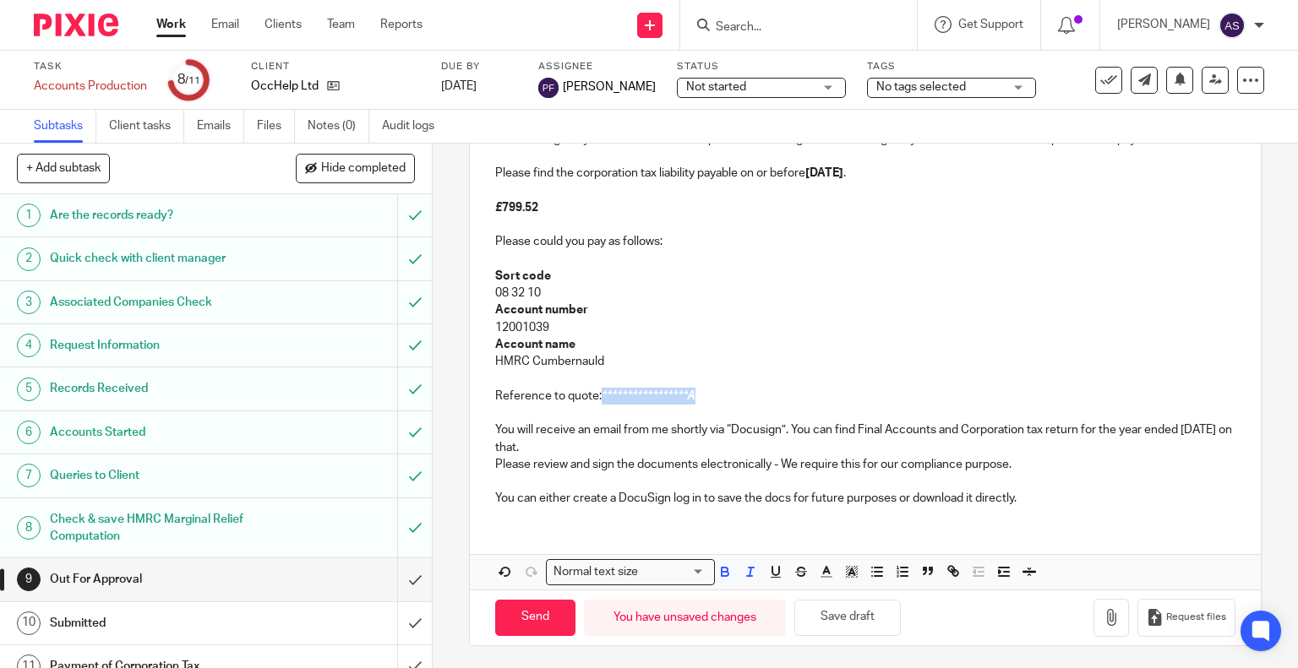
drag, startPoint x: 690, startPoint y: 395, endPoint x: 597, endPoint y: 402, distance: 93.3
click at [597, 402] on p "**********" at bounding box center [865, 396] width 741 height 17
drag, startPoint x: 598, startPoint y: 397, endPoint x: 739, endPoint y: 396, distance: 140.3
click at [739, 396] on p "Reference to quote: 1856128732A00108A" at bounding box center [865, 396] width 741 height 17
click at [699, 406] on p at bounding box center [865, 413] width 741 height 17
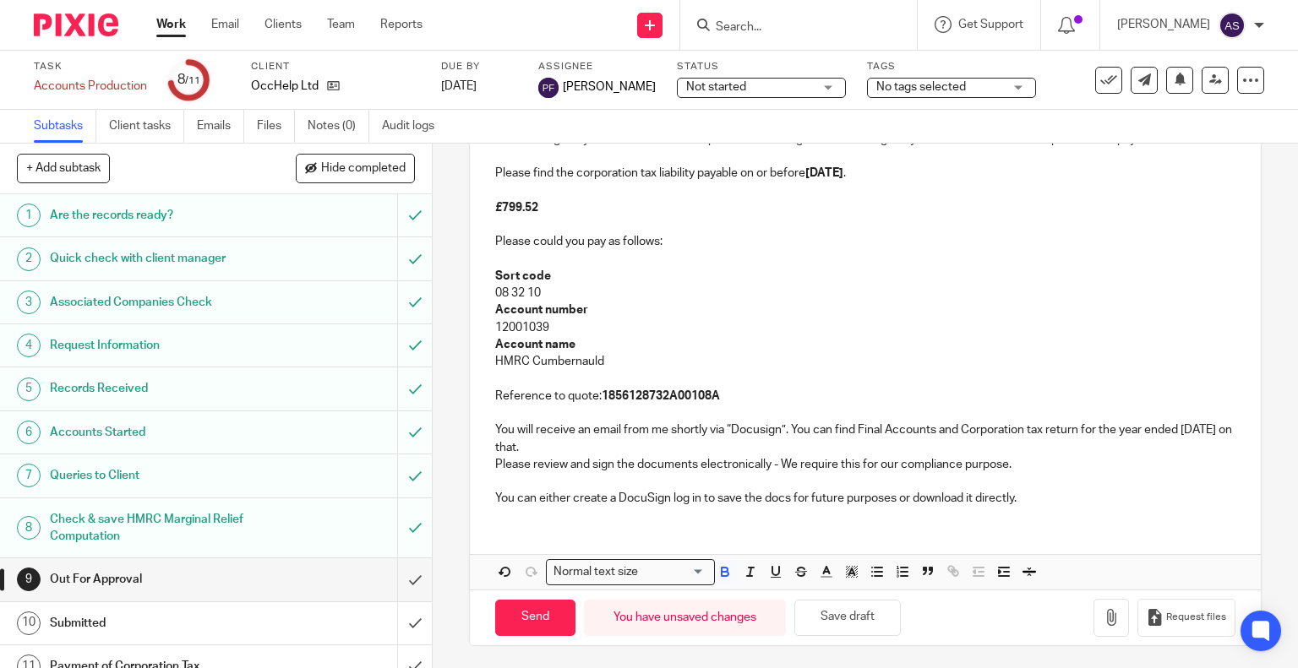
click at [1044, 496] on p "You can either create a DocuSign log in to save the docs for future purposes or…" at bounding box center [865, 498] width 741 height 17
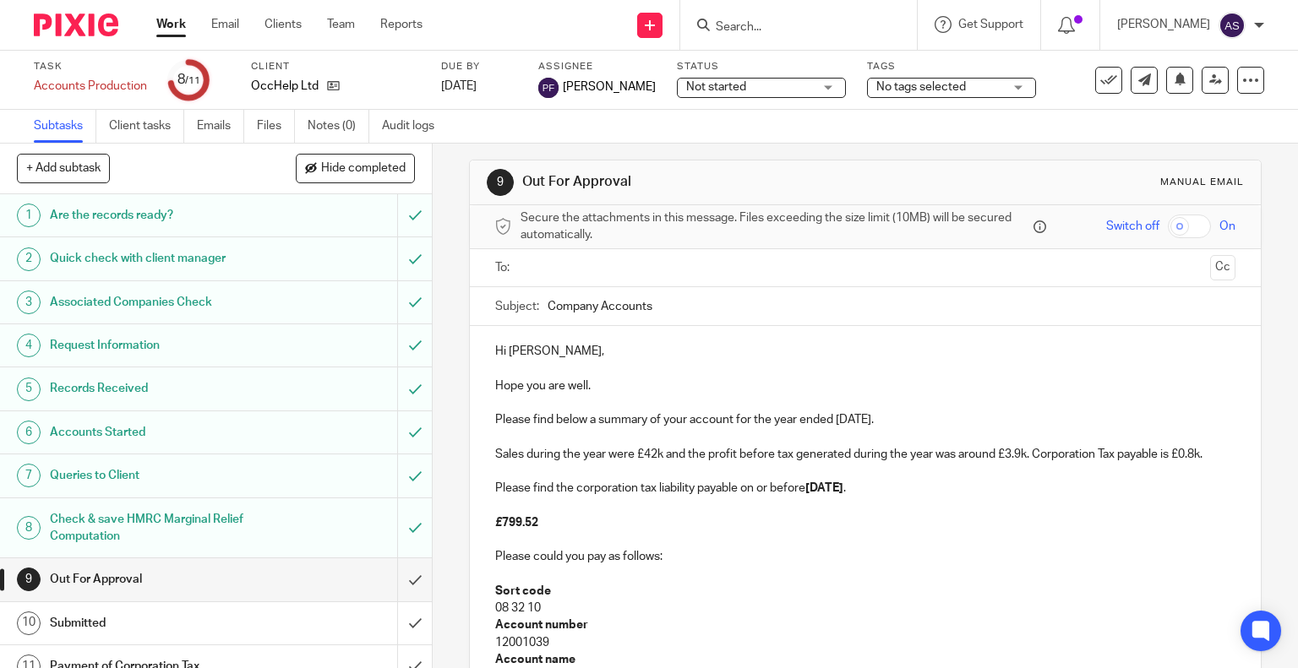
scroll to position [0, 0]
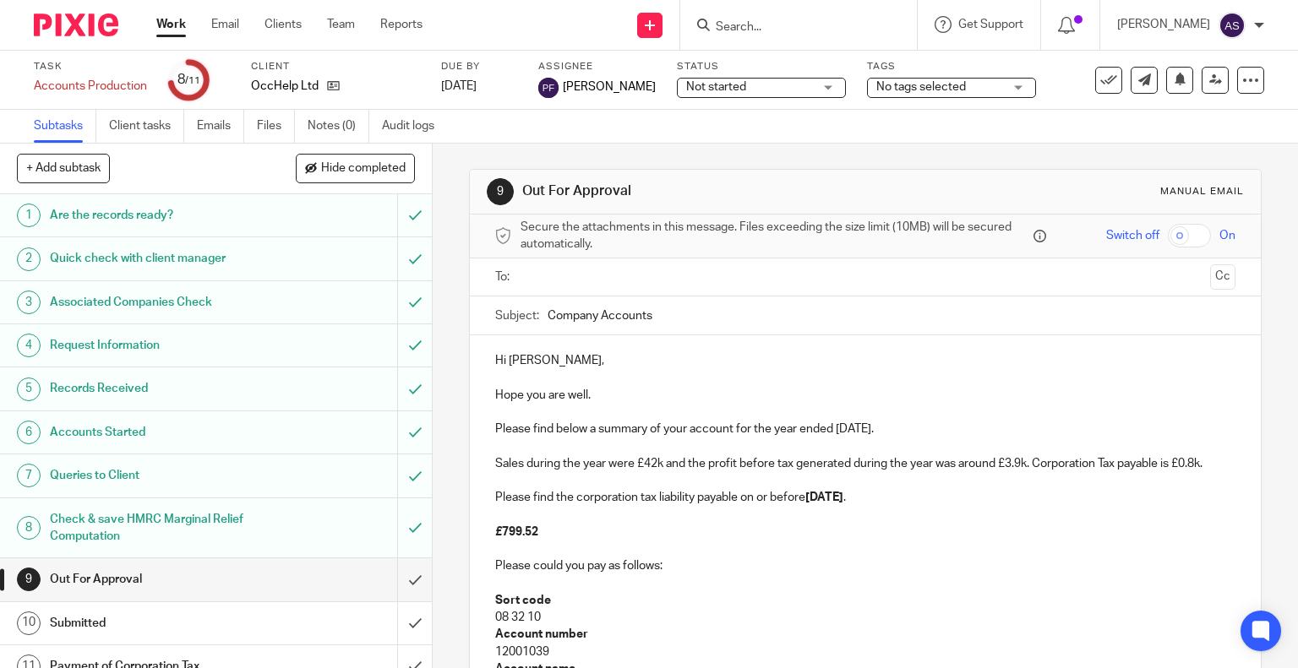
click at [554, 284] on input "text" at bounding box center [864, 277] width 677 height 19
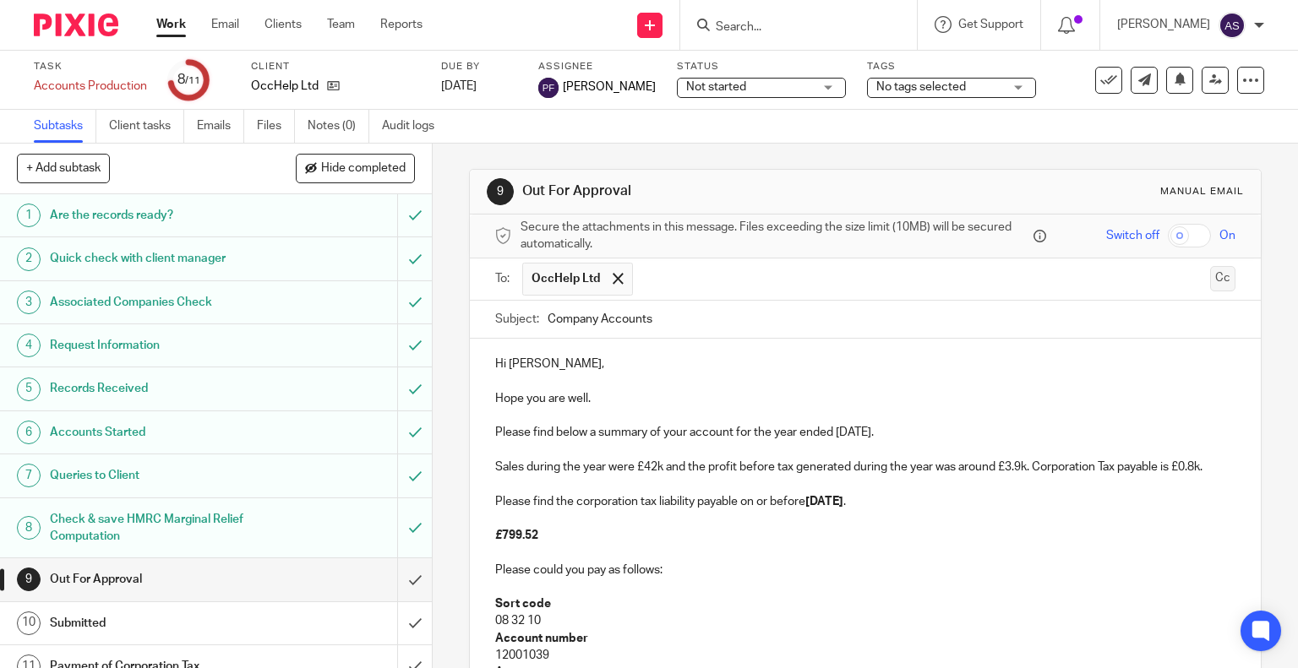
click at [1210, 280] on button "Cc" at bounding box center [1222, 278] width 25 height 25
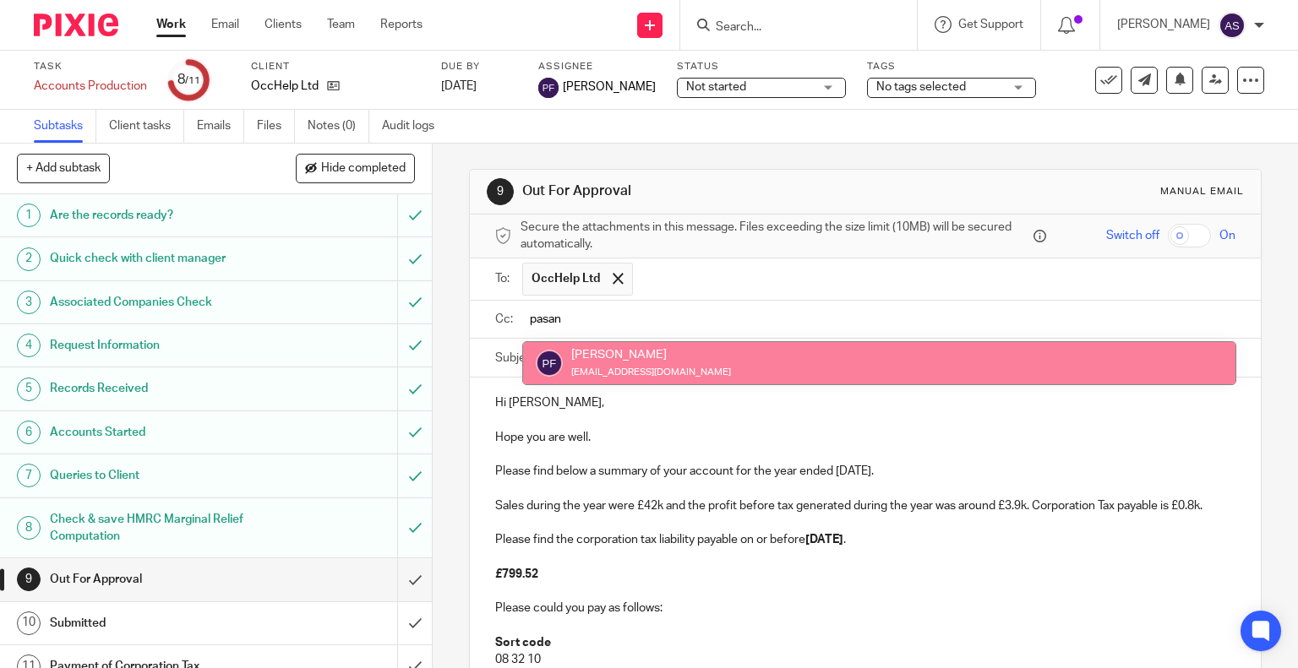
type input "pasan"
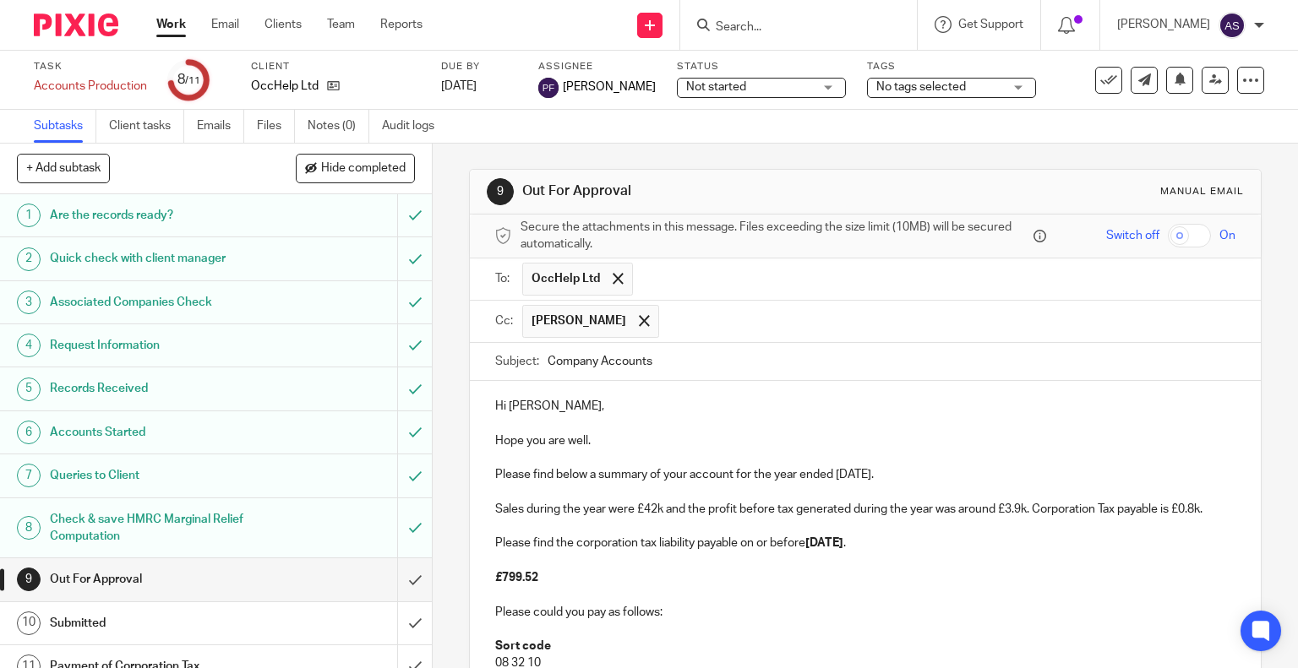
click at [654, 358] on input "Company Accounts" at bounding box center [892, 362] width 689 height 38
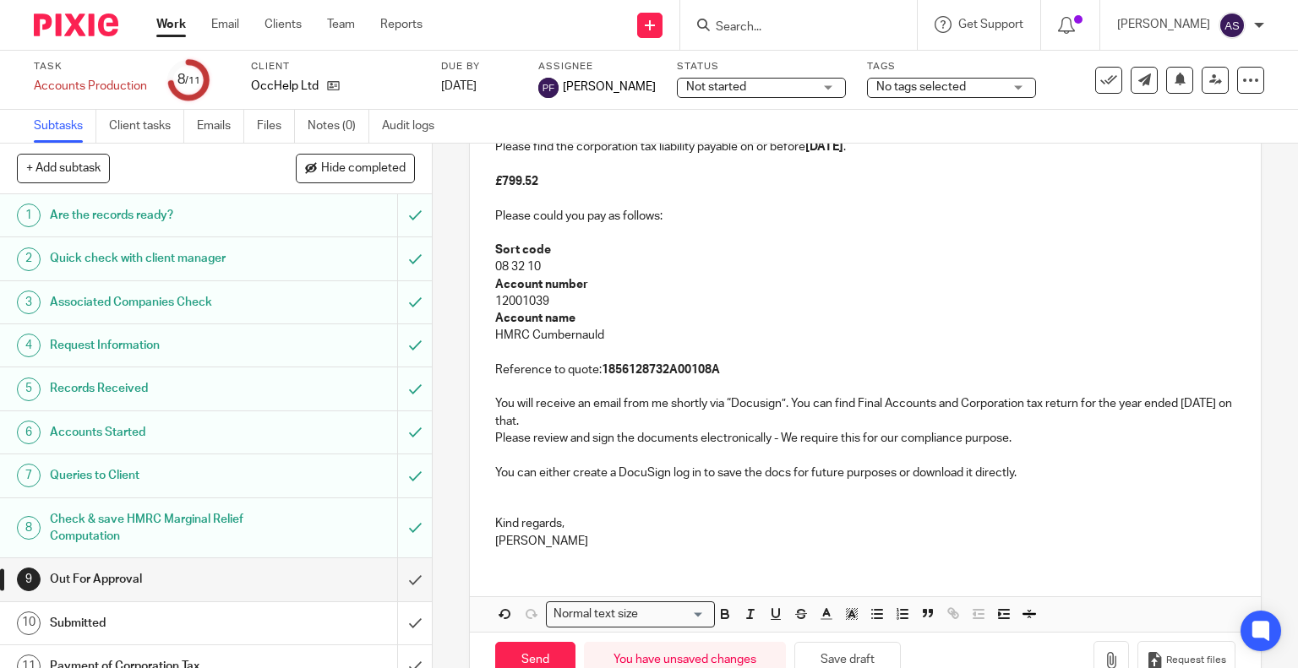
scroll to position [439, 0]
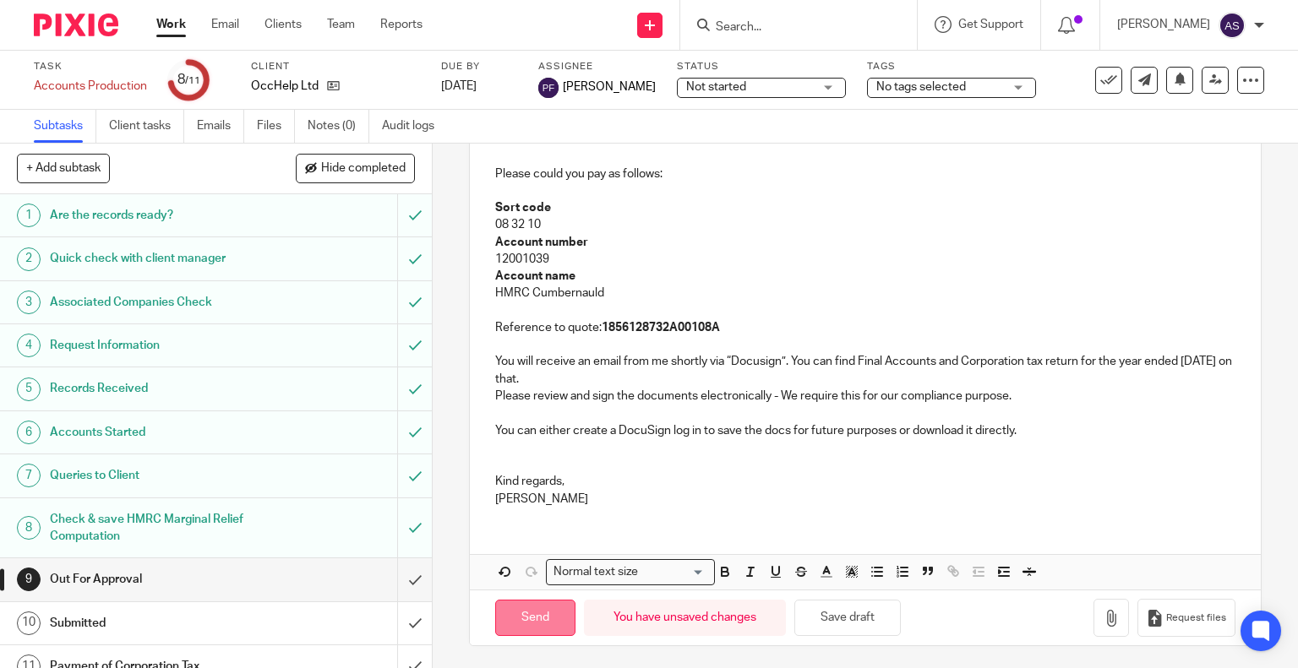
click at [527, 616] on input "Send" at bounding box center [535, 618] width 80 height 36
type input "Sent"
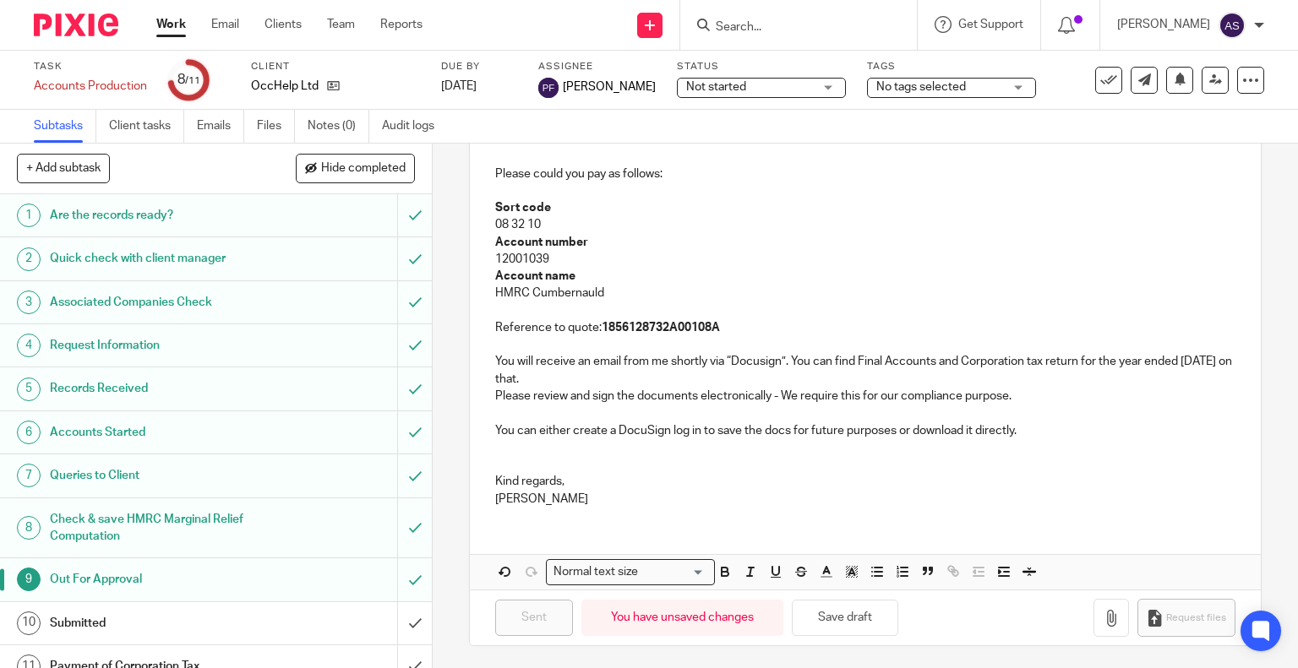
click at [736, 81] on span "Not started" at bounding box center [716, 87] width 60 height 12
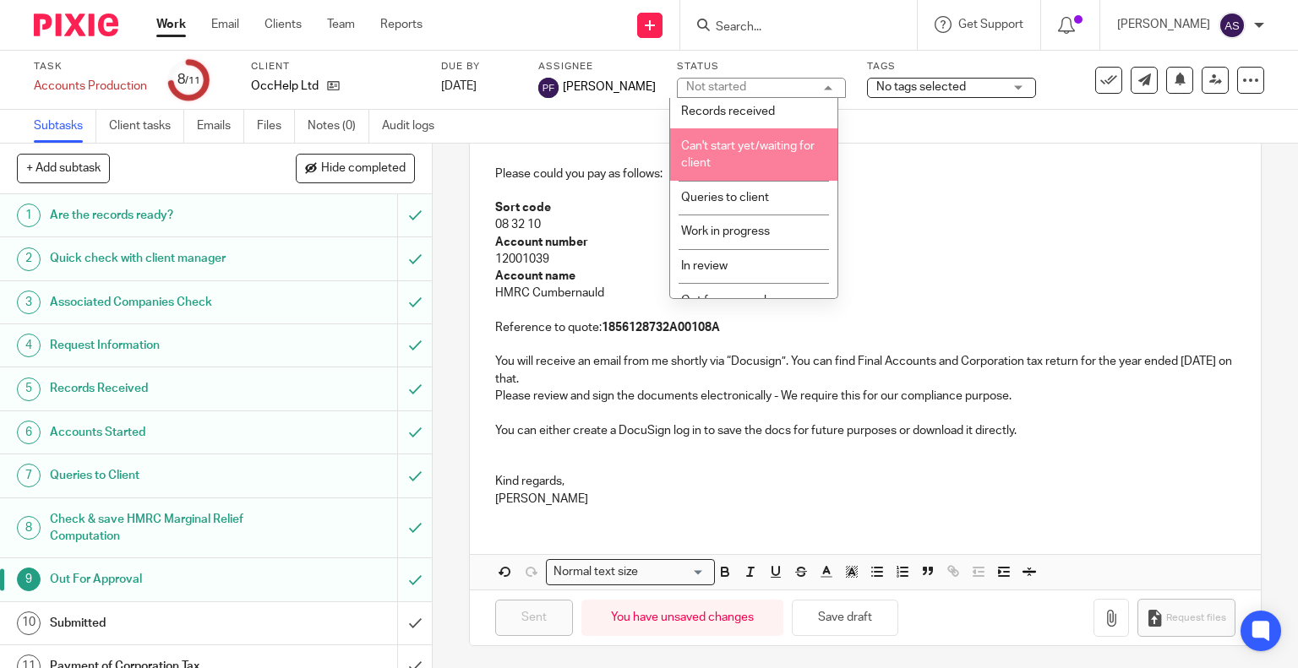
scroll to position [162, 0]
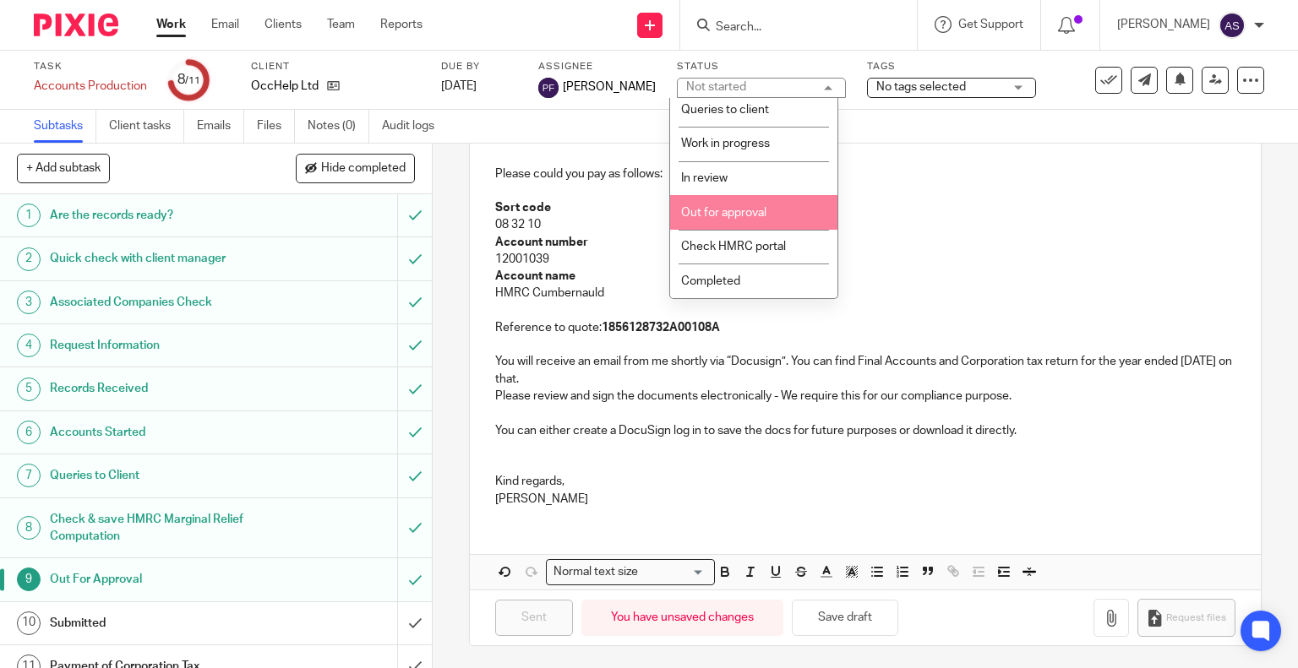
click at [701, 212] on span "Out for approval" at bounding box center [723, 213] width 85 height 12
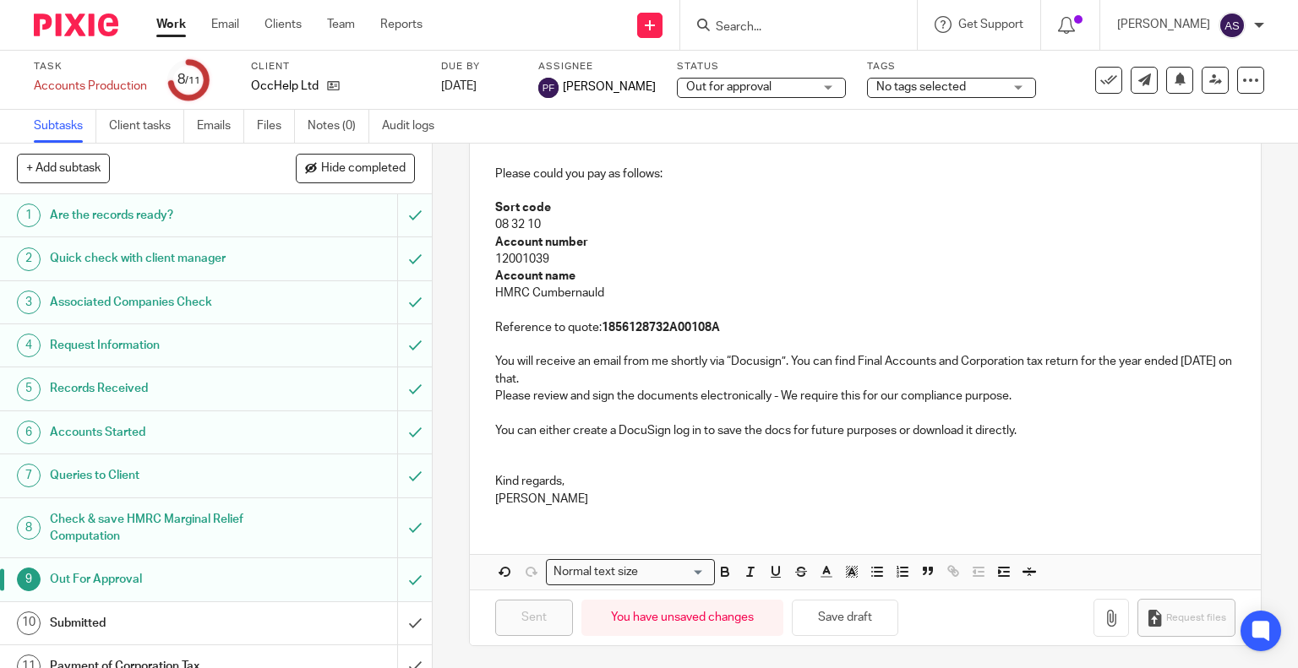
click at [921, 84] on span "No tags selected" at bounding box center [921, 87] width 90 height 12
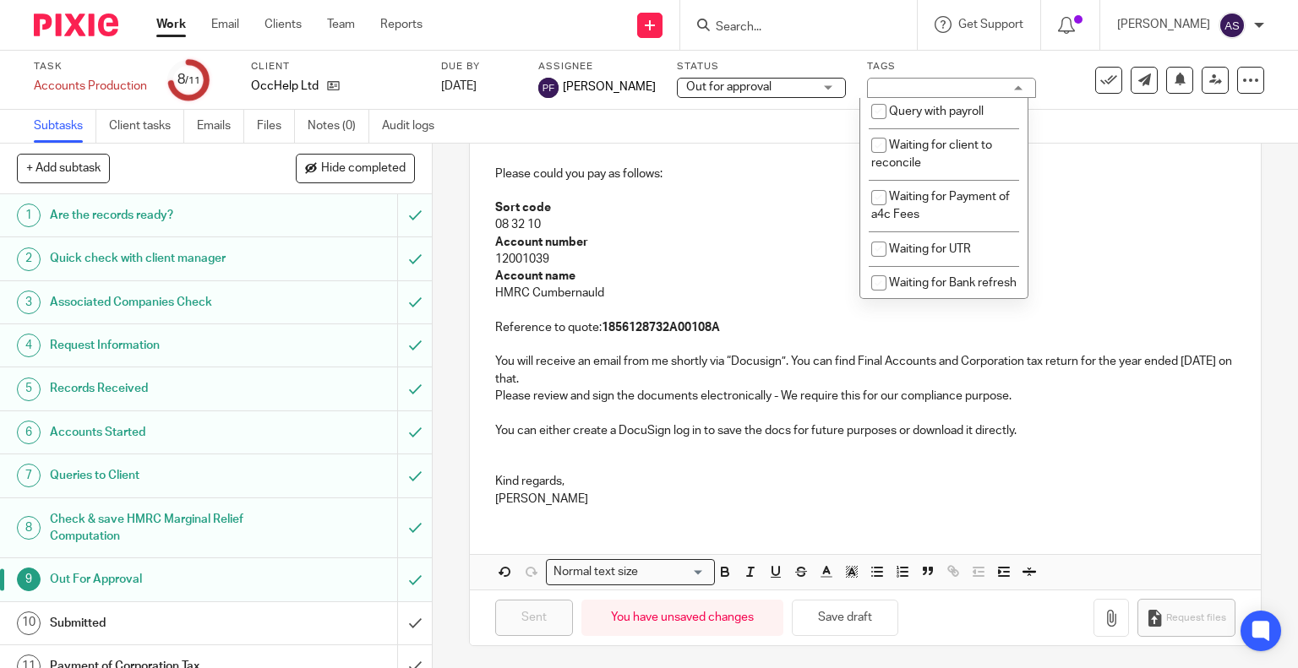
scroll to position [165, 0]
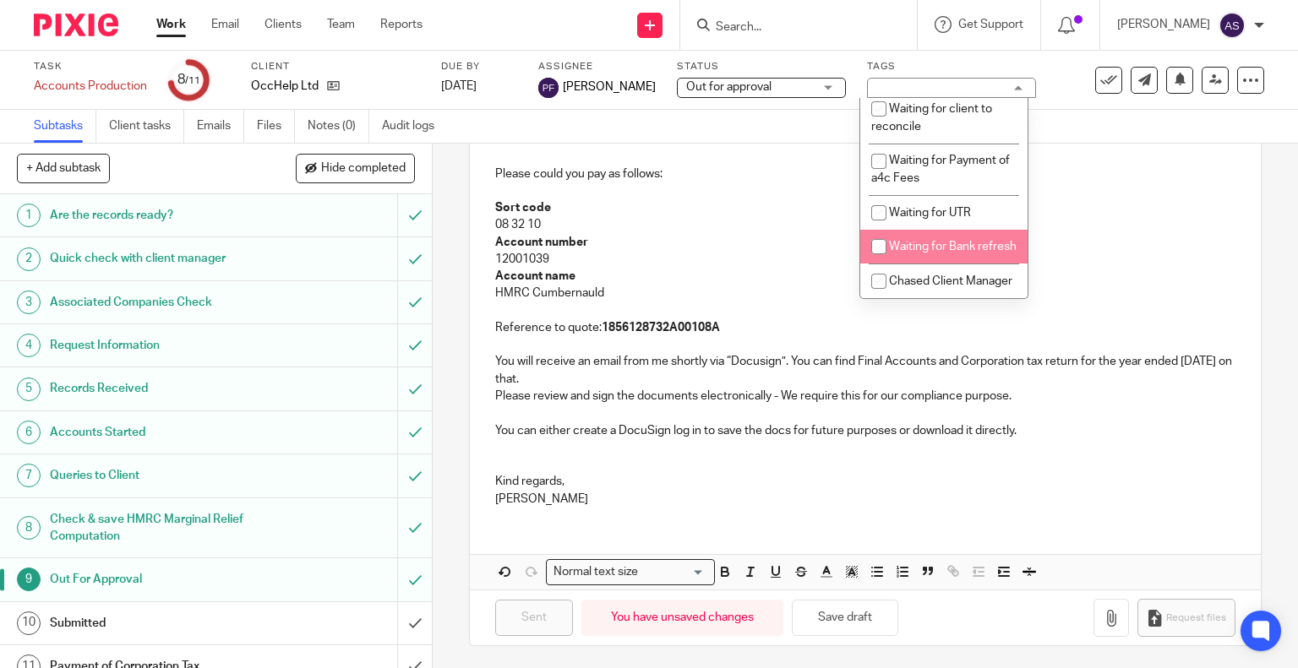
click at [726, 118] on div "Subtasks Client tasks Emails Files Notes (0) Audit logs" at bounding box center [649, 127] width 1298 height 34
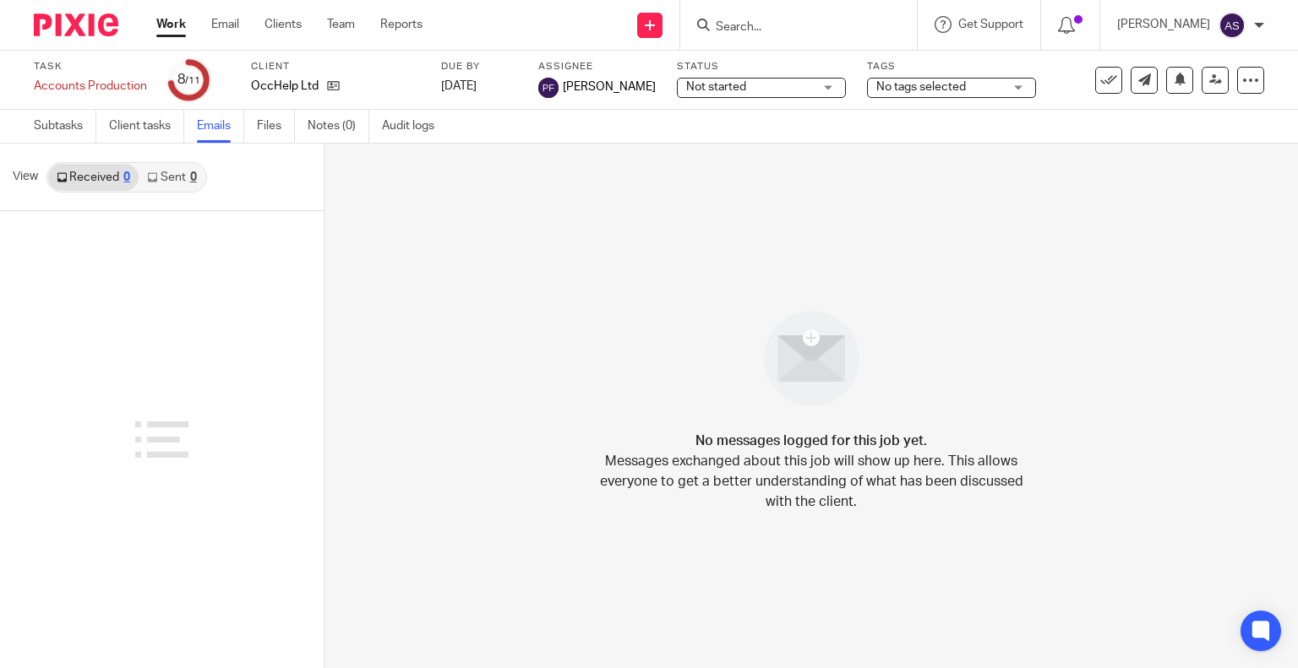
click at [177, 176] on link "Sent 0" at bounding box center [172, 177] width 66 height 27
click at [115, 173] on link "Received 0" at bounding box center [93, 177] width 90 height 27
click at [177, 165] on link "Sent 0" at bounding box center [172, 177] width 66 height 27
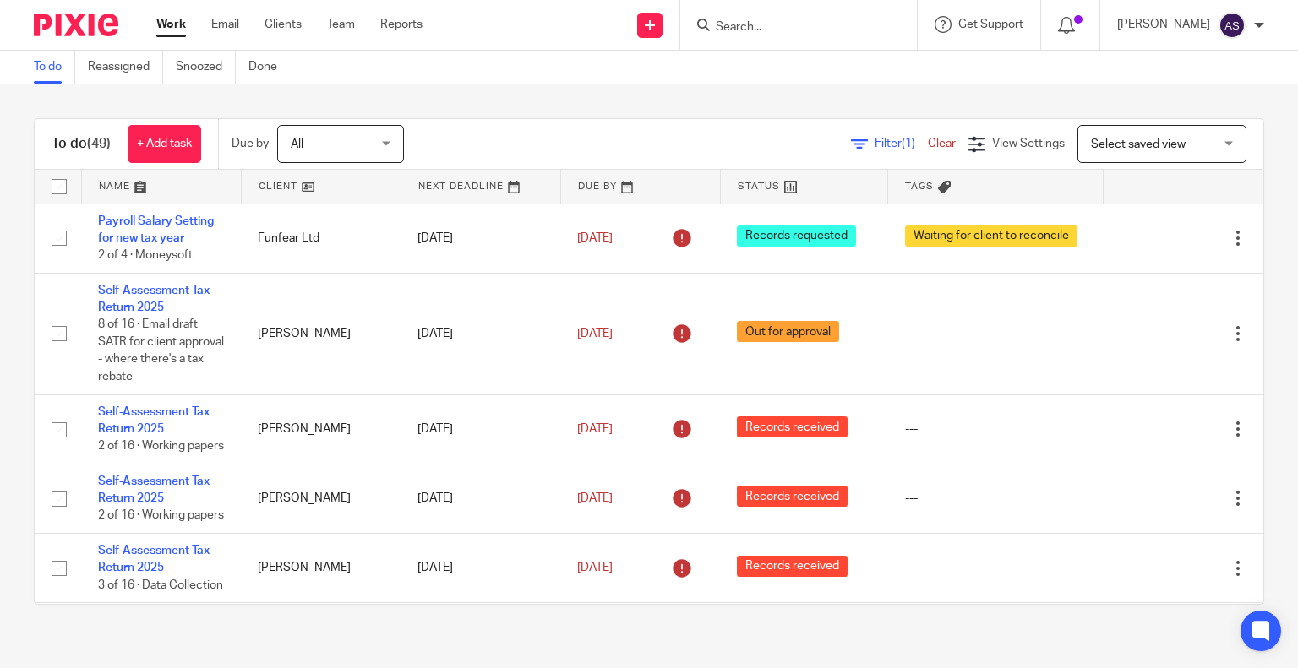
click at [758, 29] on input "Search" at bounding box center [790, 27] width 152 height 15
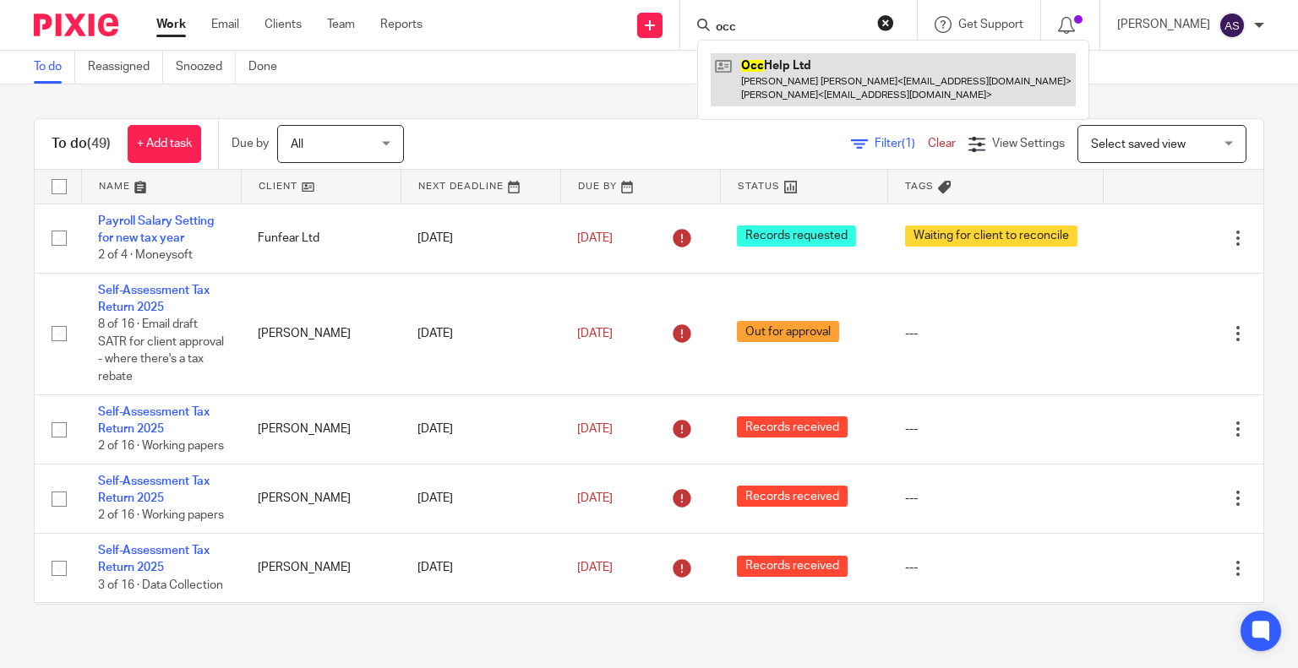
type input "occ"
click at [802, 63] on link at bounding box center [893, 79] width 365 height 52
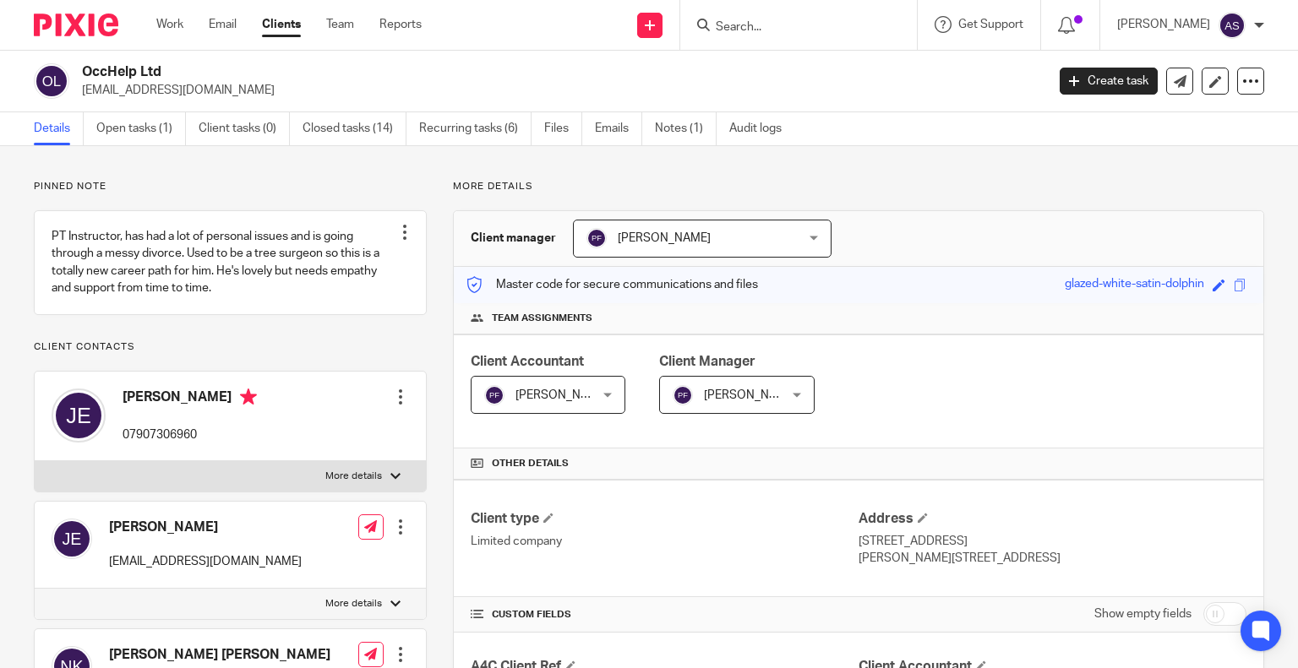
drag, startPoint x: 81, startPoint y: 71, endPoint x: 192, endPoint y: 62, distance: 111.1
click at [192, 62] on div "OccHelp Ltd [EMAIL_ADDRESS][DOMAIN_NAME] Create task Update from Companies Hous…" at bounding box center [649, 82] width 1298 height 62
copy h2 "OccHelp Ltd"
click at [256, 84] on p "[EMAIL_ADDRESS][DOMAIN_NAME]" at bounding box center [558, 90] width 952 height 17
click at [754, 20] on input "Search" at bounding box center [790, 27] width 152 height 15
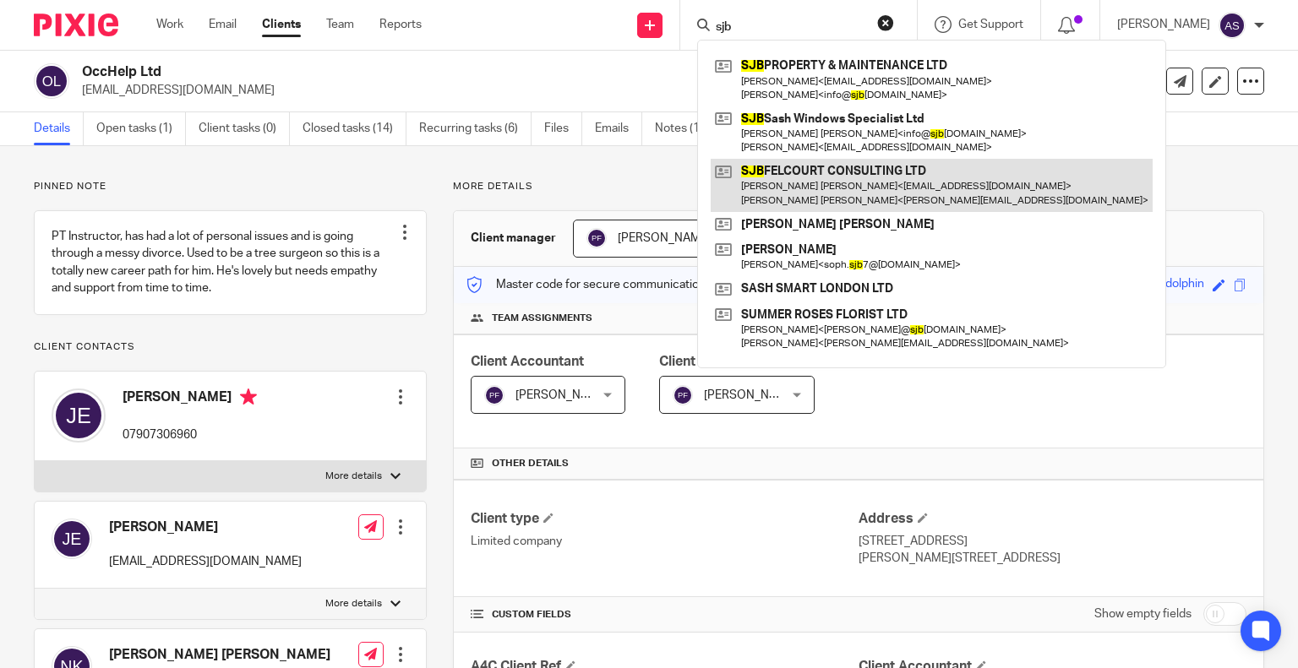
type input "sjb"
